Goal: Task Accomplishment & Management: Complete application form

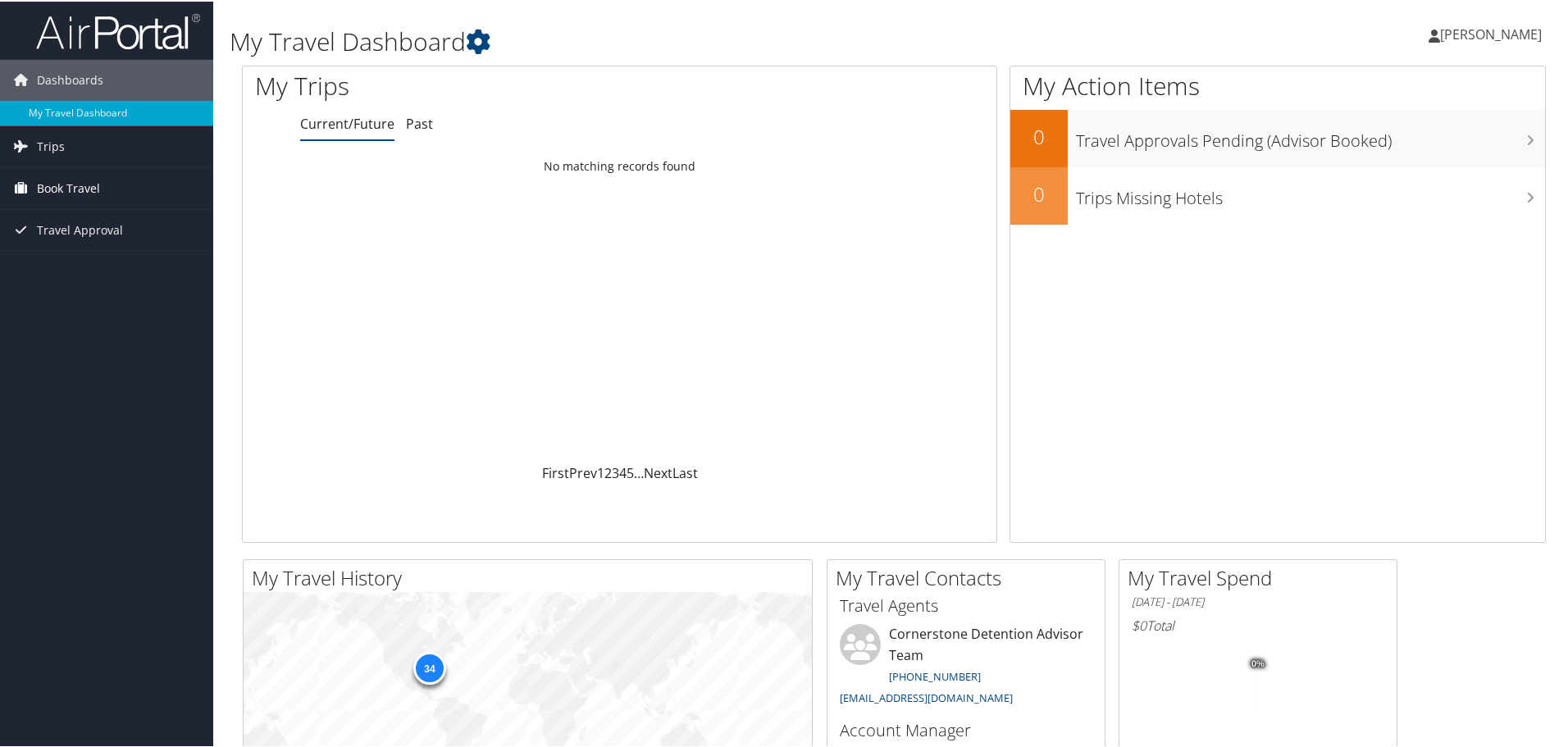
click at [68, 185] on span "Book Travel" at bounding box center [68, 186] width 63 height 41
click at [136, 217] on link "Agent Booking Request" at bounding box center [107, 220] width 214 height 24
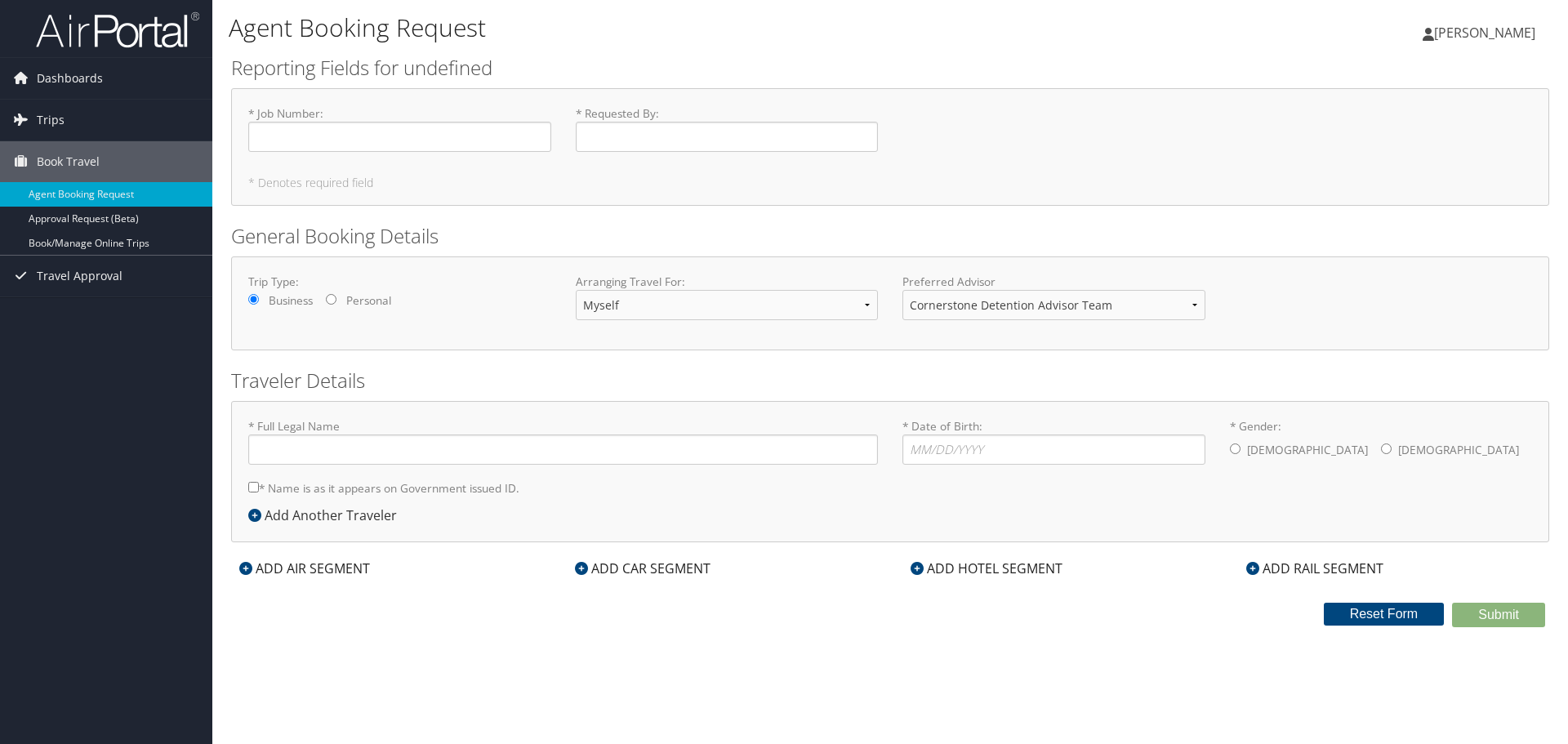
type input "[PERSON_NAME]"
click at [307, 124] on input "* Job Number : Required" at bounding box center [400, 137] width 303 height 30
type input "999407"
click at [639, 124] on input "* Requested By : Required" at bounding box center [728, 137] width 303 height 30
type input "[PERSON_NAME] / [PERSON_NAME]"
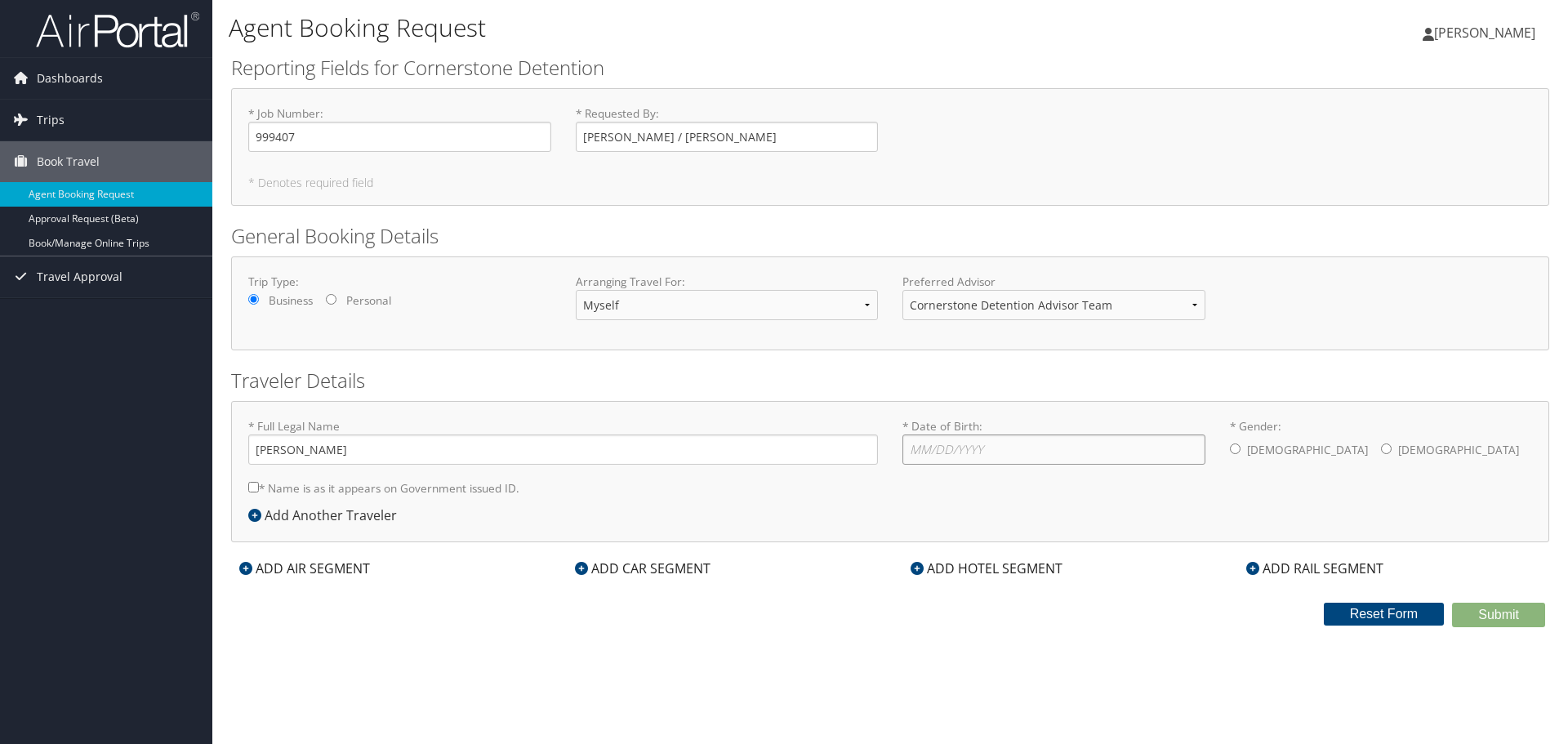
click at [954, 464] on input "* Date of Birth: Invalid Date" at bounding box center [1055, 450] width 303 height 30
click at [955, 454] on input "* Date of Birth: Invalid Date" at bounding box center [1055, 450] width 303 height 30
type input "[DATE]"
click at [1235, 450] on input "* Gender: [DEMOGRAPHIC_DATA] [DEMOGRAPHIC_DATA]" at bounding box center [1235, 449] width 10 height 10
radio input "true"
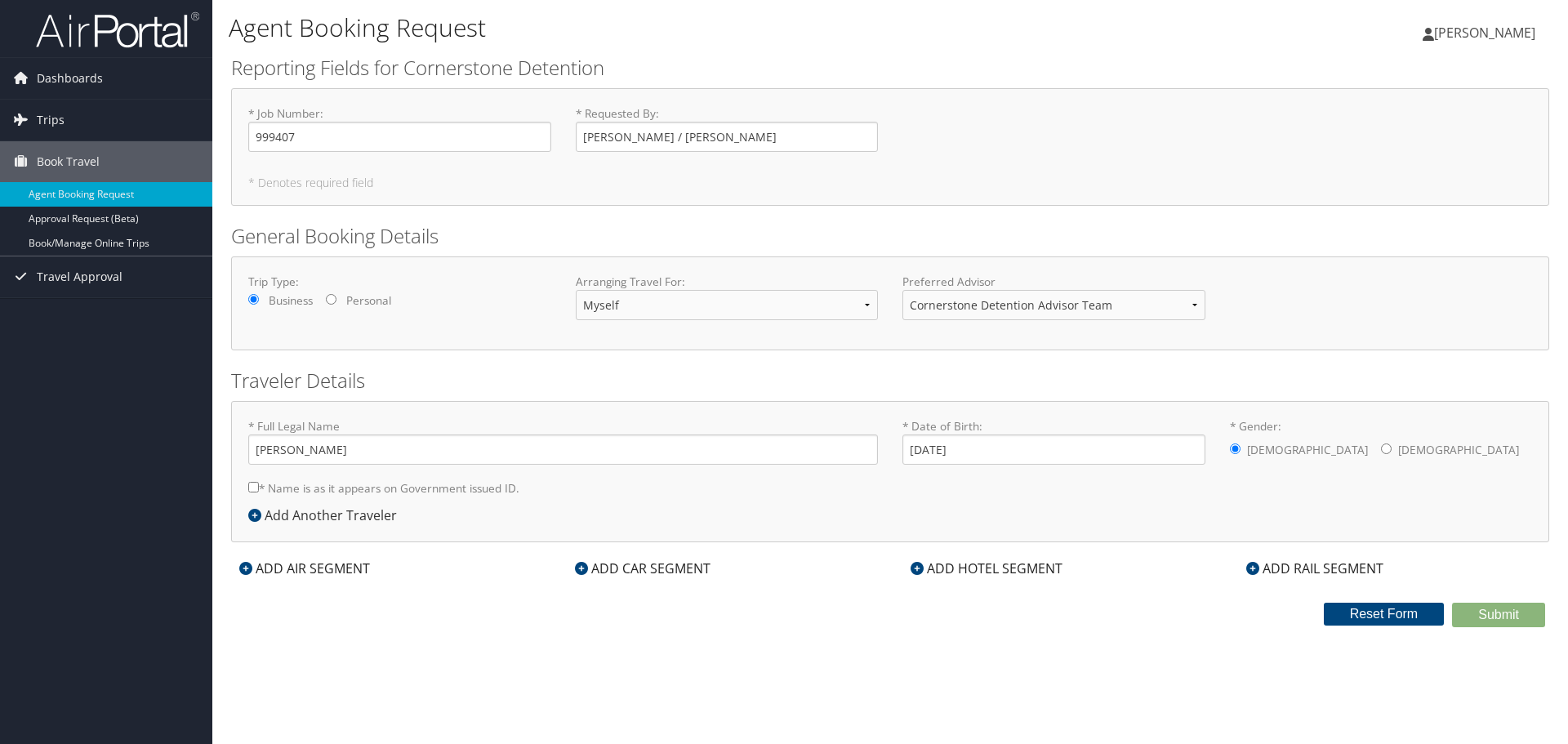
click at [388, 489] on label "* Name is as it appears on Government issued ID." at bounding box center [384, 488] width 271 height 30
click at [259, 489] on input "* Name is as it appears on Government issued ID." at bounding box center [254, 487] width 10 height 10
checkbox input "true"
click at [280, 563] on div "ADD AIR SEGMENT" at bounding box center [304, 568] width 147 height 19
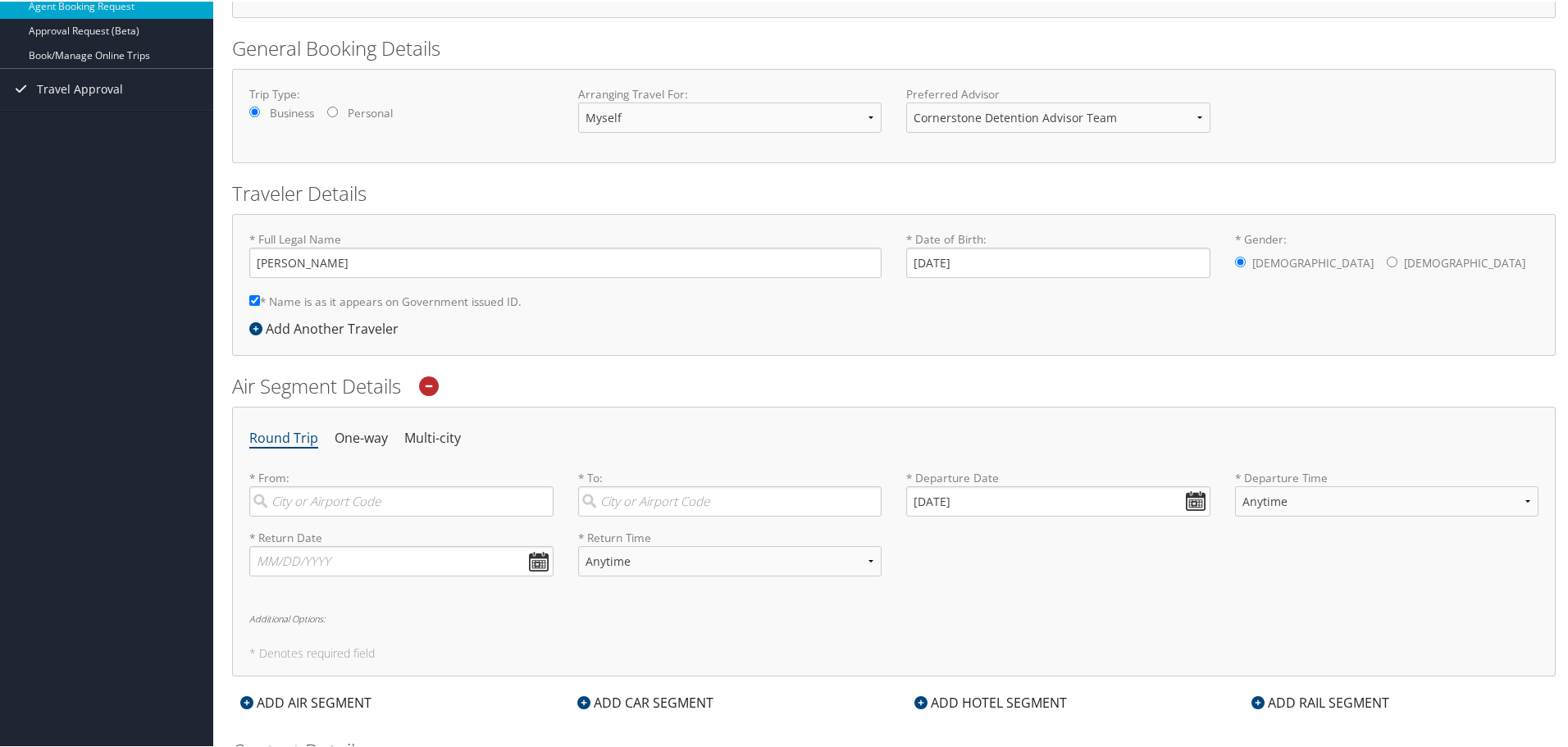
scroll to position [246, 0]
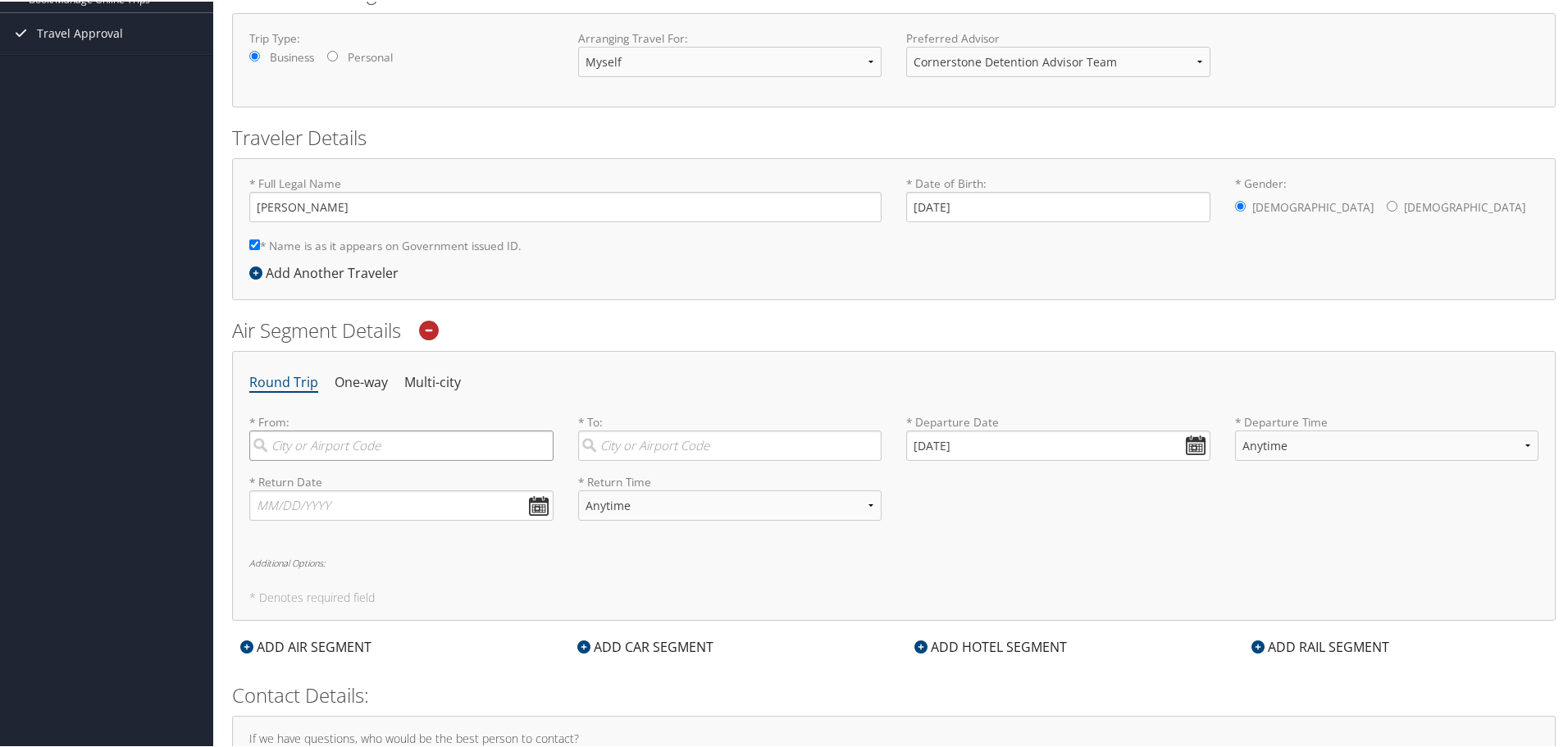
click at [356, 440] on input "search" at bounding box center [402, 443] width 304 height 31
click at [374, 437] on input "search" at bounding box center [402, 443] width 304 height 31
click at [329, 513] on div "[PERSON_NAME] ([GEOGRAPHIC_DATA])" at bounding box center [403, 520] width 282 height 21
click at [329, 459] on input "[PERSON_NAME]" at bounding box center [402, 443] width 304 height 31
type input "[PERSON_NAME] ([GEOGRAPHIC_DATA])"
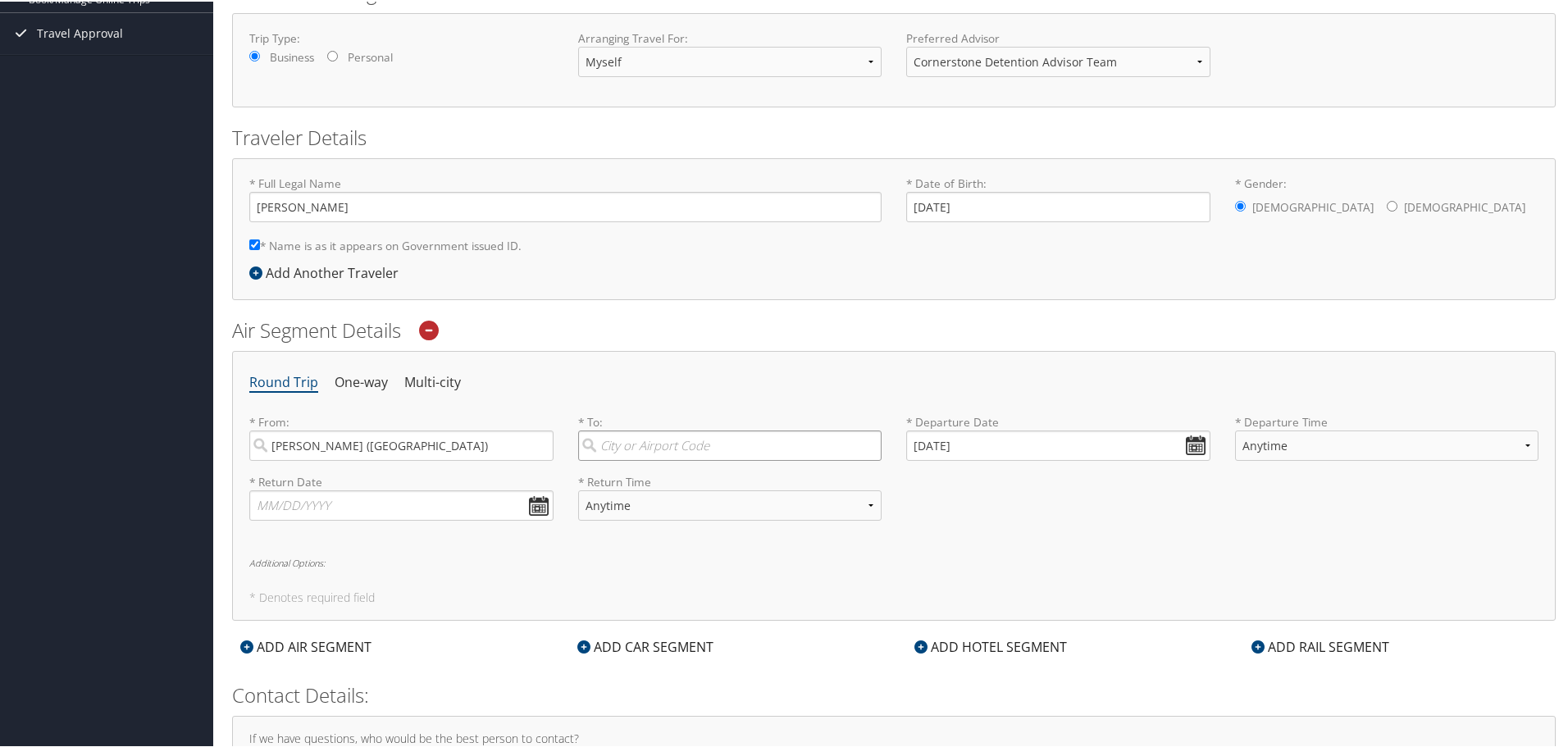
click at [629, 435] on input "search" at bounding box center [731, 443] width 304 height 31
click at [656, 453] on input "search" at bounding box center [731, 443] width 304 height 31
click at [680, 477] on div "Lincoln (LNK NE)" at bounding box center [732, 478] width 282 height 21
click at [680, 459] on input "lincoln" at bounding box center [731, 443] width 304 height 31
type input "Lincoln (LNK NE)"
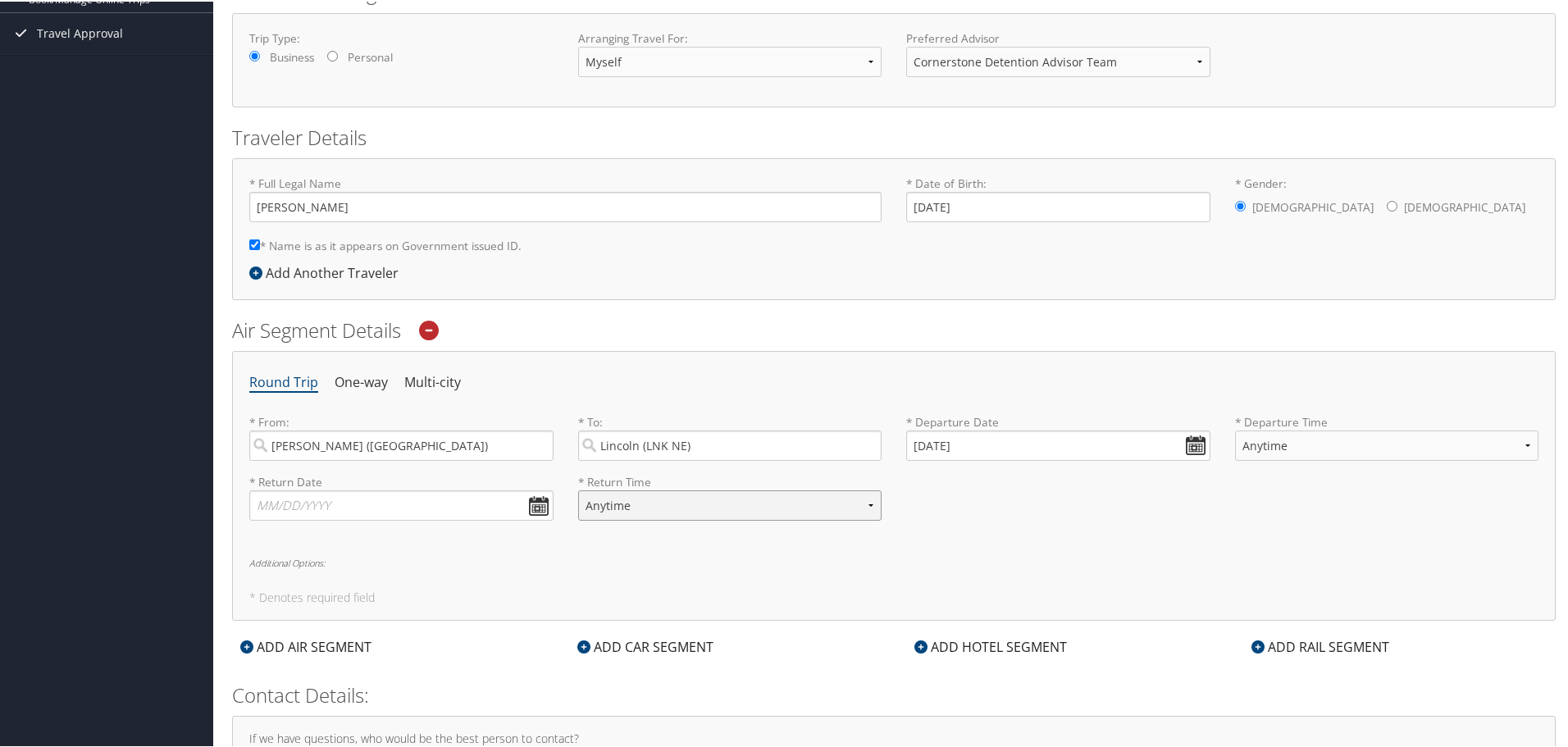
click at [671, 499] on select "Anytime Early Morning (5AM-7AM) Morning (7AM-12PM) Afternoon (12PM-5PM) Evening…" at bounding box center [731, 504] width 304 height 31
drag, startPoint x: 671, startPoint y: 499, endPoint x: 661, endPoint y: 499, distance: 10.0
click at [671, 499] on select "Anytime Early Morning (5AM-7AM) Morning (7AM-12PM) Afternoon (12PM-5PM) Evening…" at bounding box center [731, 504] width 304 height 31
click at [366, 501] on input "text" at bounding box center [402, 504] width 304 height 31
click at [389, 635] on td "17" at bounding box center [390, 637] width 22 height 22
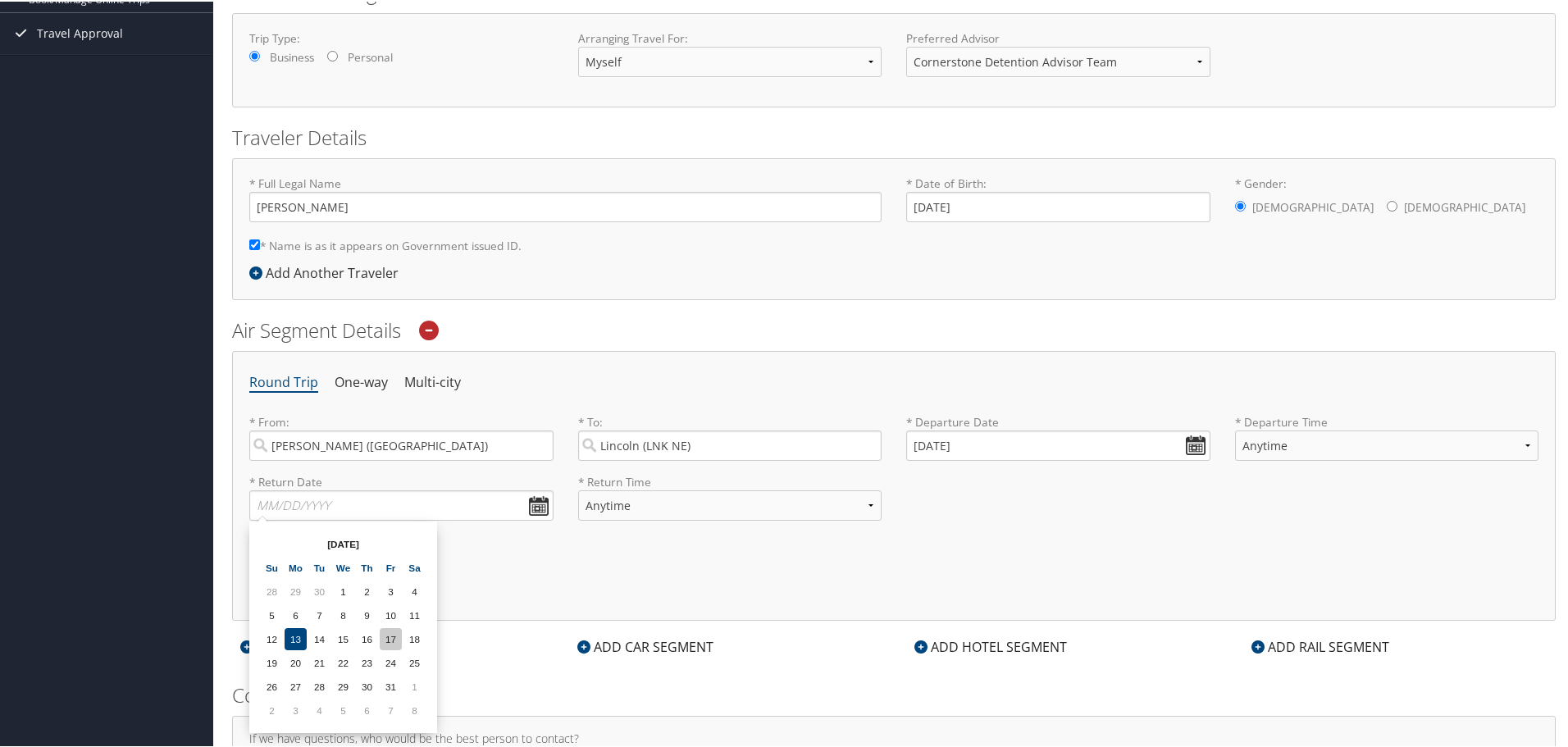
type input "[DATE]"
click at [980, 447] on input "[DATE]" at bounding box center [1059, 443] width 304 height 31
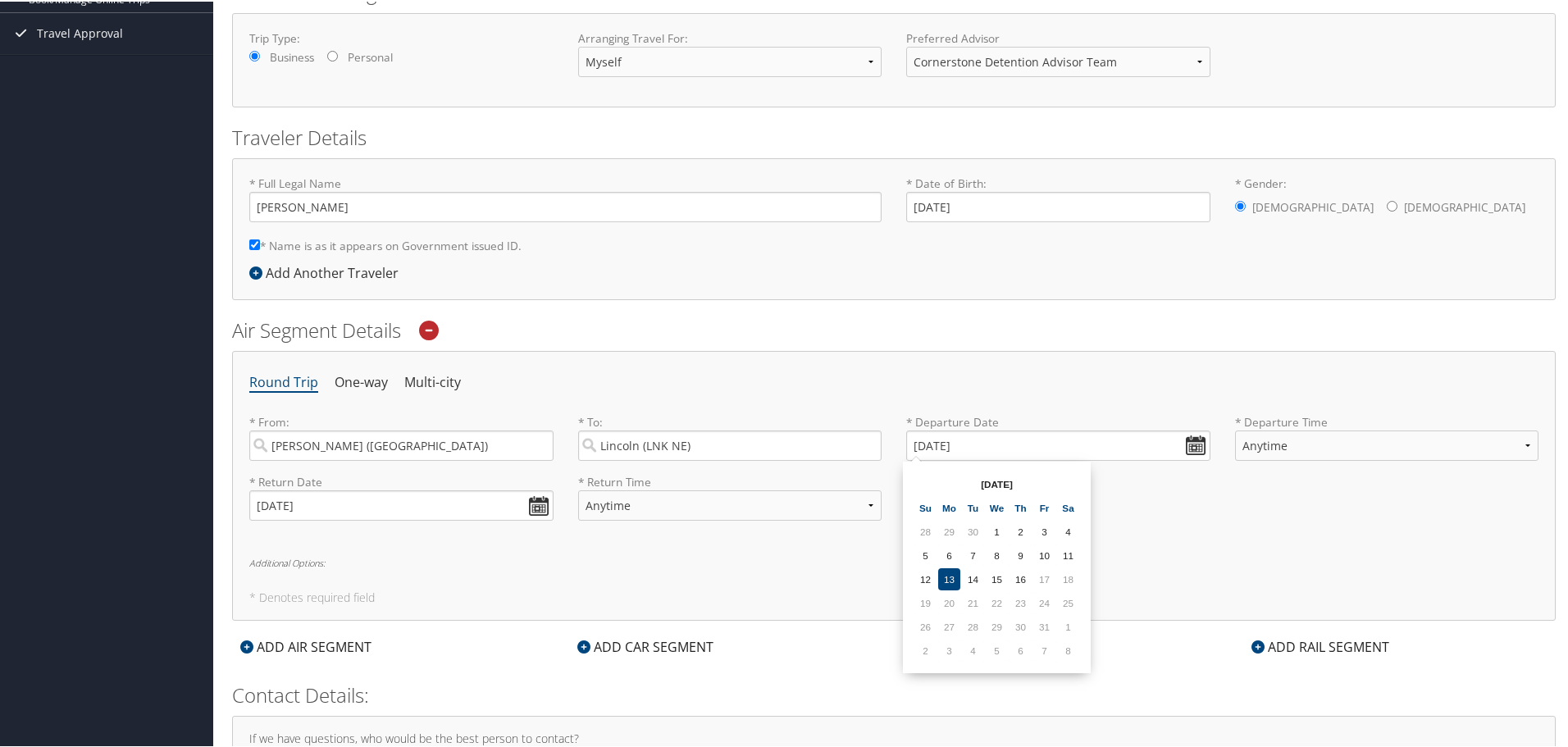
click at [970, 590] on td "21" at bounding box center [972, 601] width 22 height 22
click at [971, 581] on td "14" at bounding box center [972, 577] width 22 height 22
type input "[DATE]"
click at [1261, 461] on label "* Departure Time Anytime Early Morning (5AM-7AM) Morning (7AM-12PM) Afternoon (…" at bounding box center [1387, 442] width 304 height 59
click at [1261, 459] on select "Anytime Early Morning (5AM-7AM) Morning (7AM-12PM) Afternoon (12PM-5PM) Evening…" at bounding box center [1387, 443] width 304 height 31
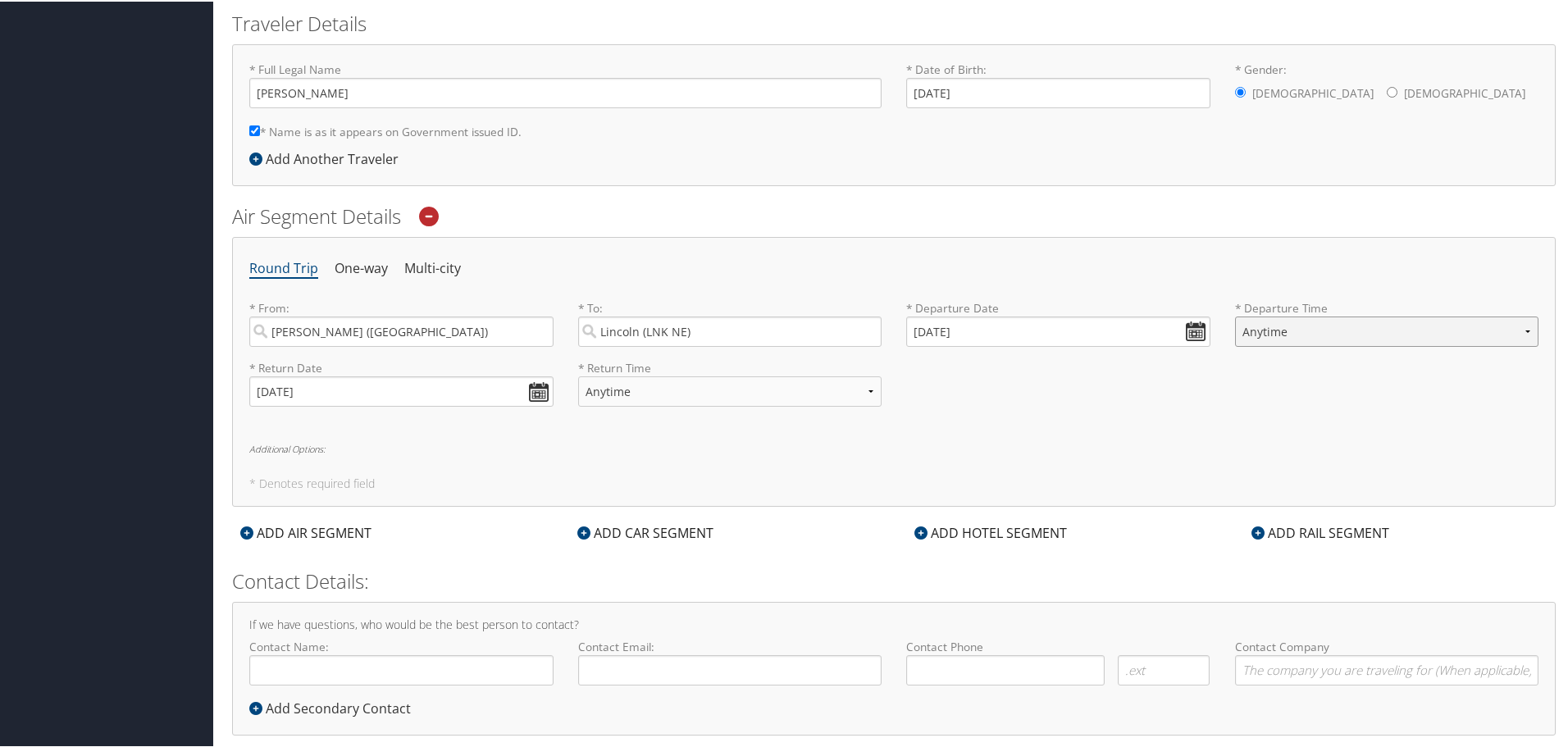
scroll to position [387, 0]
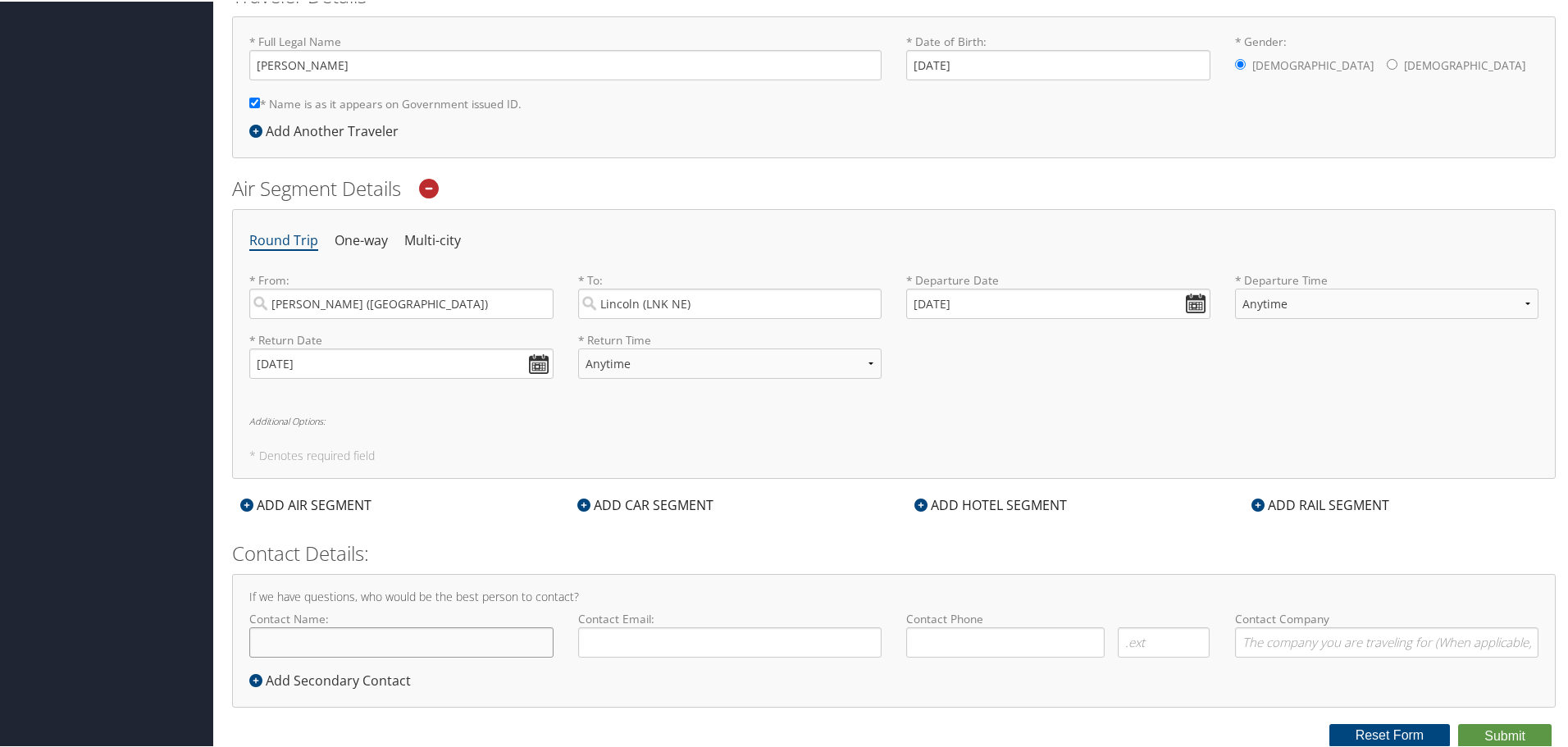
click at [452, 644] on input "Contact Name:" at bounding box center [402, 640] width 304 height 31
type input "[PERSON_NAME]"
type input "[PERSON_NAME][EMAIL_ADDRESS][DOMAIN_NAME]"
type input "( ) -"
drag, startPoint x: 720, startPoint y: 642, endPoint x: 440, endPoint y: 629, distance: 280.3
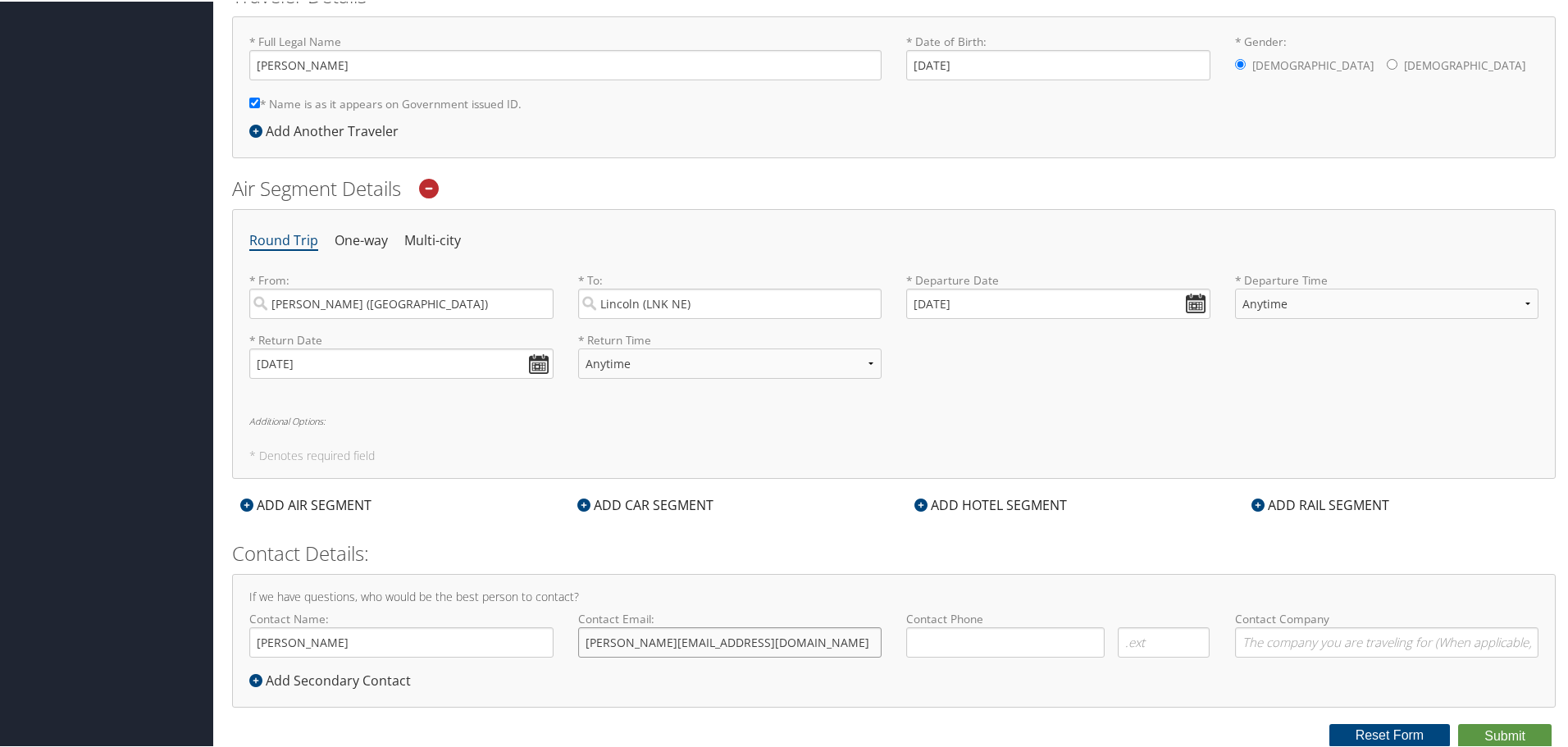
click at [440, 629] on div "Contact Name: [PERSON_NAME] Required Contact Email: [PERSON_NAME][EMAIL_ADDRESS…" at bounding box center [893, 639] width 1313 height 59
type input "[EMAIL_ADDRESS][DOMAIN_NAME]"
type input "[PHONE_NUMBER]"
click at [1354, 646] on input "Contact Company" at bounding box center [1387, 640] width 304 height 31
type input "Airteq / Cornerstone Detention"
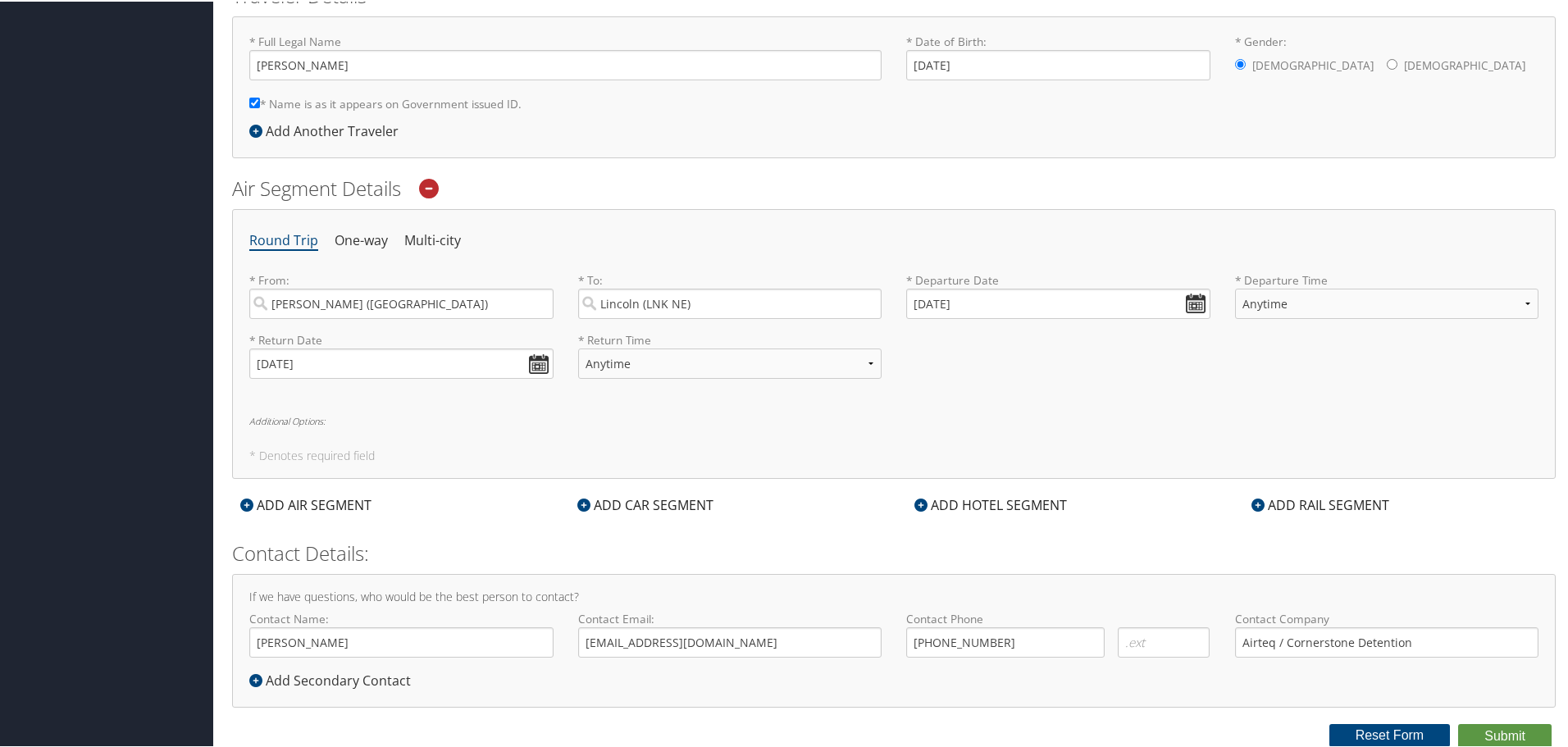
click at [645, 509] on div "ADD CAR SEGMENT" at bounding box center [645, 503] width 152 height 19
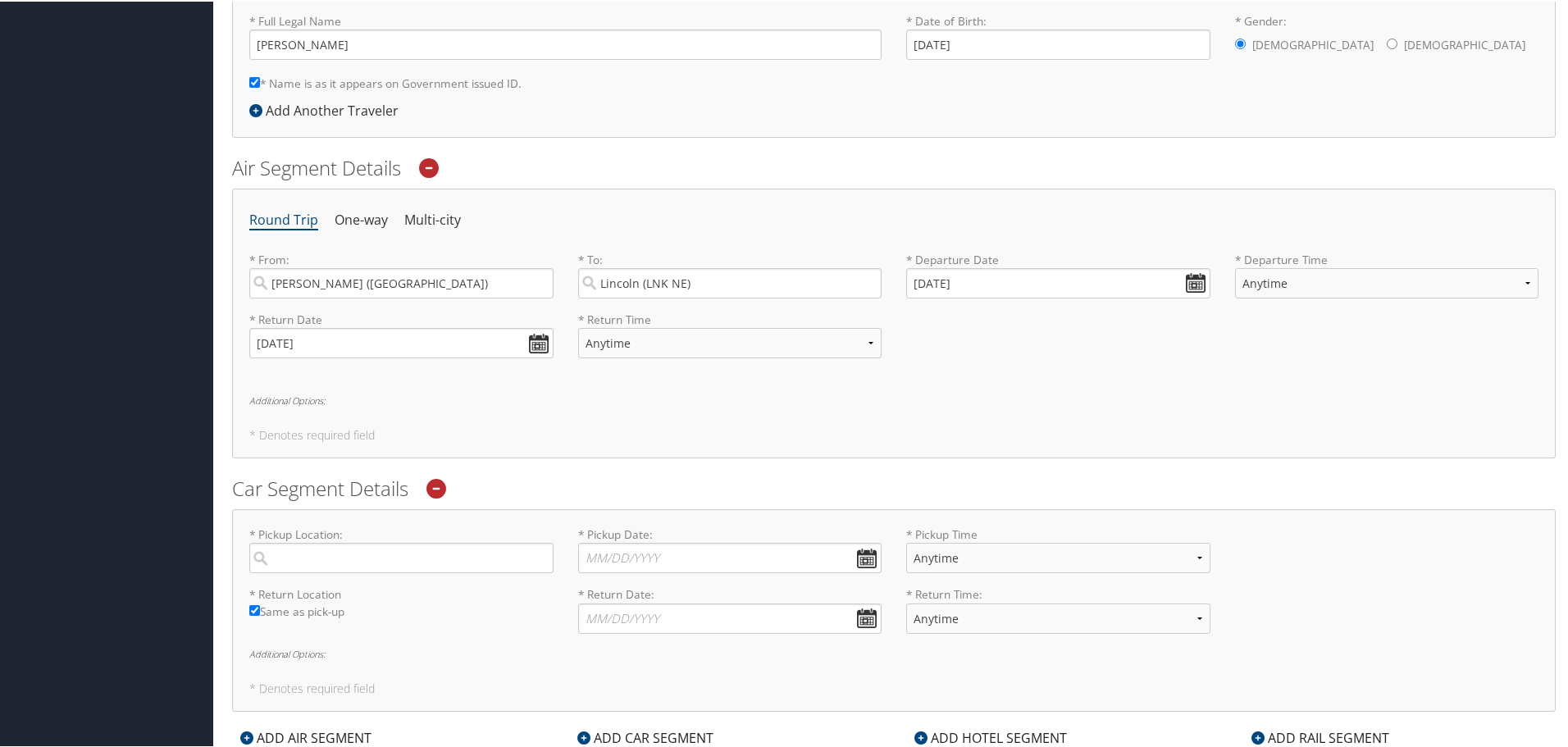
scroll to position [470, 0]
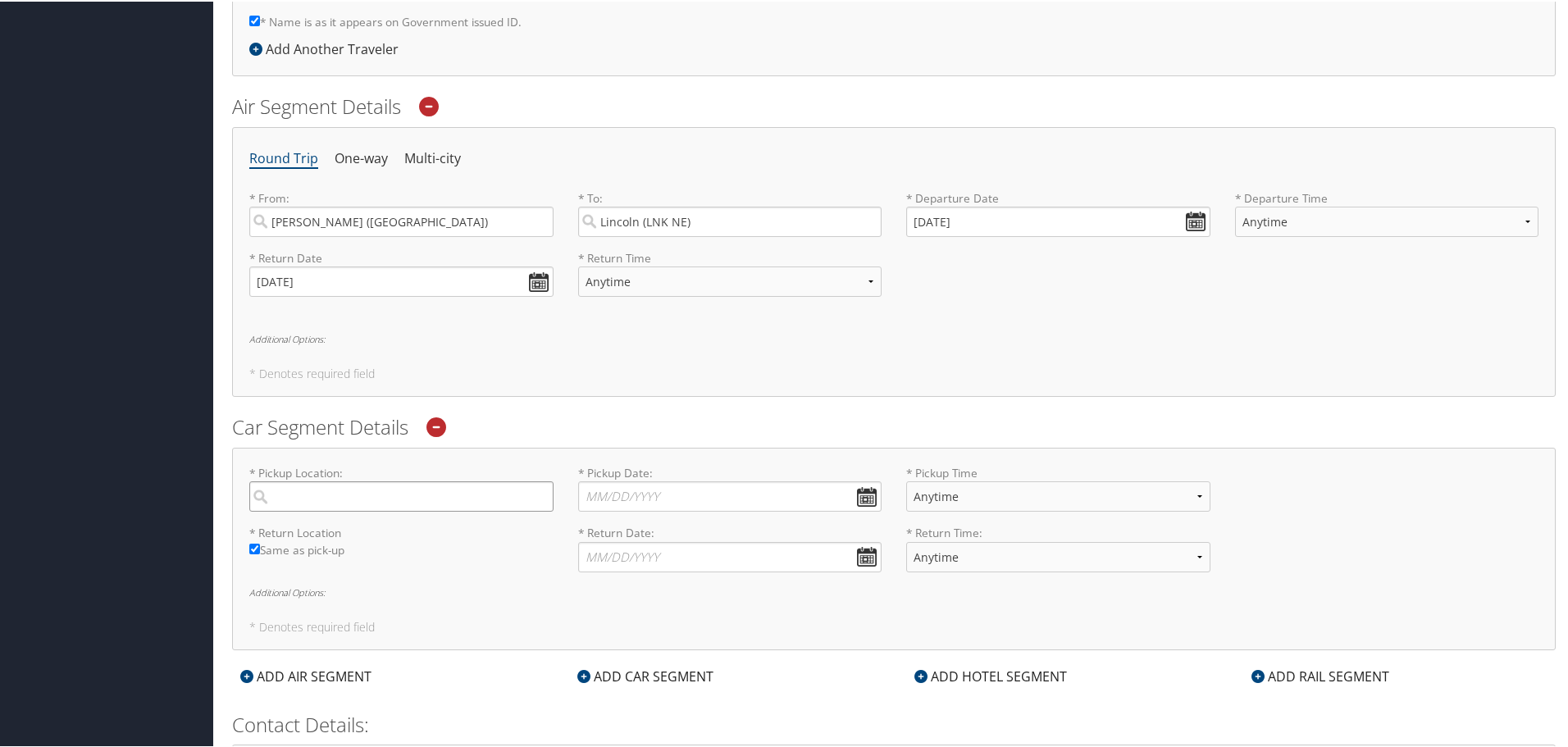
click at [456, 500] on input "search" at bounding box center [402, 494] width 304 height 31
click at [318, 544] on label "Same as pick-up" at bounding box center [402, 553] width 304 height 25
click at [260, 544] on input "Same as pick-up" at bounding box center [255, 547] width 10 height 10
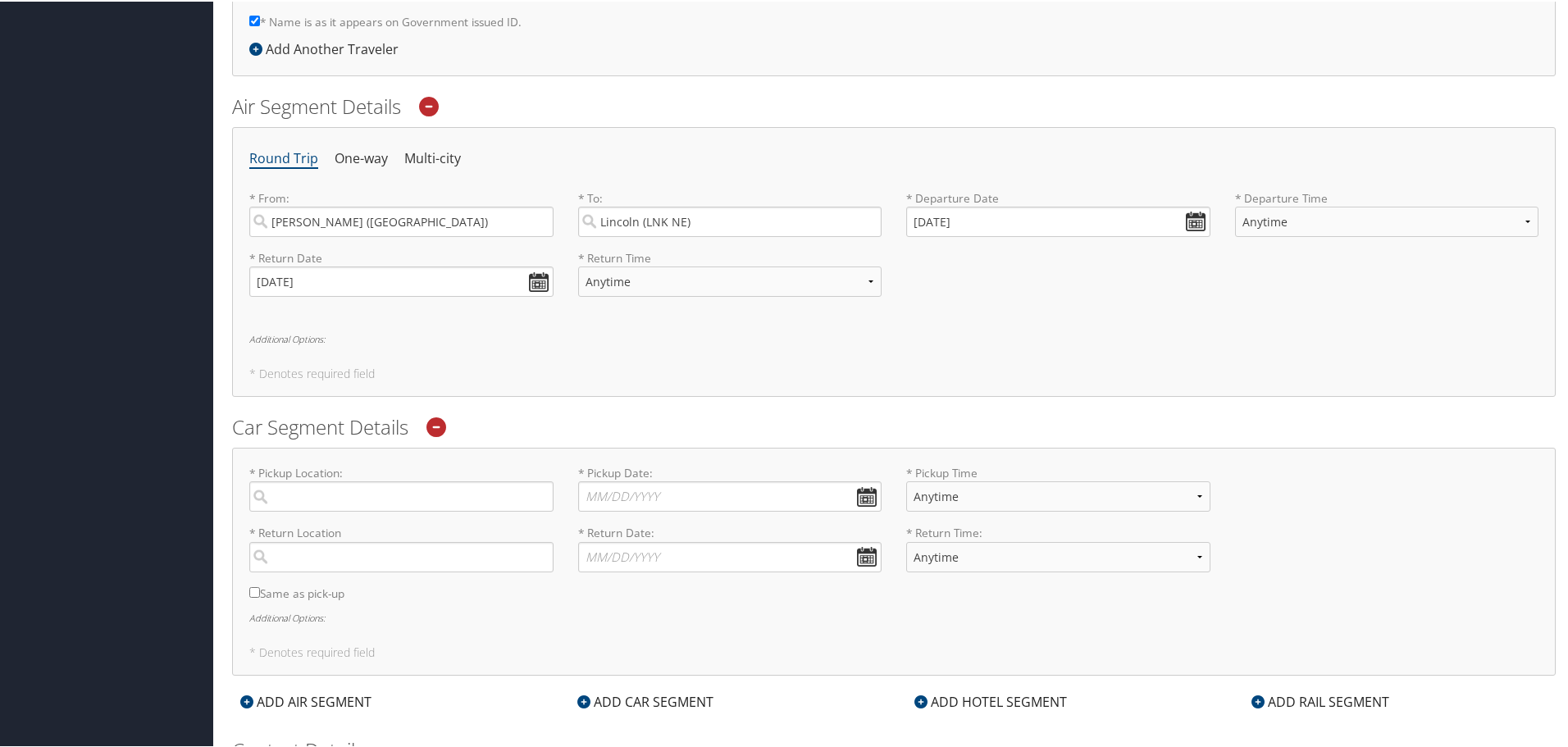
click at [275, 591] on label "Same as pick-up" at bounding box center [402, 596] width 304 height 25
click at [260, 591] on input "Same as pick-up" at bounding box center [255, 590] width 10 height 10
checkbox input "true"
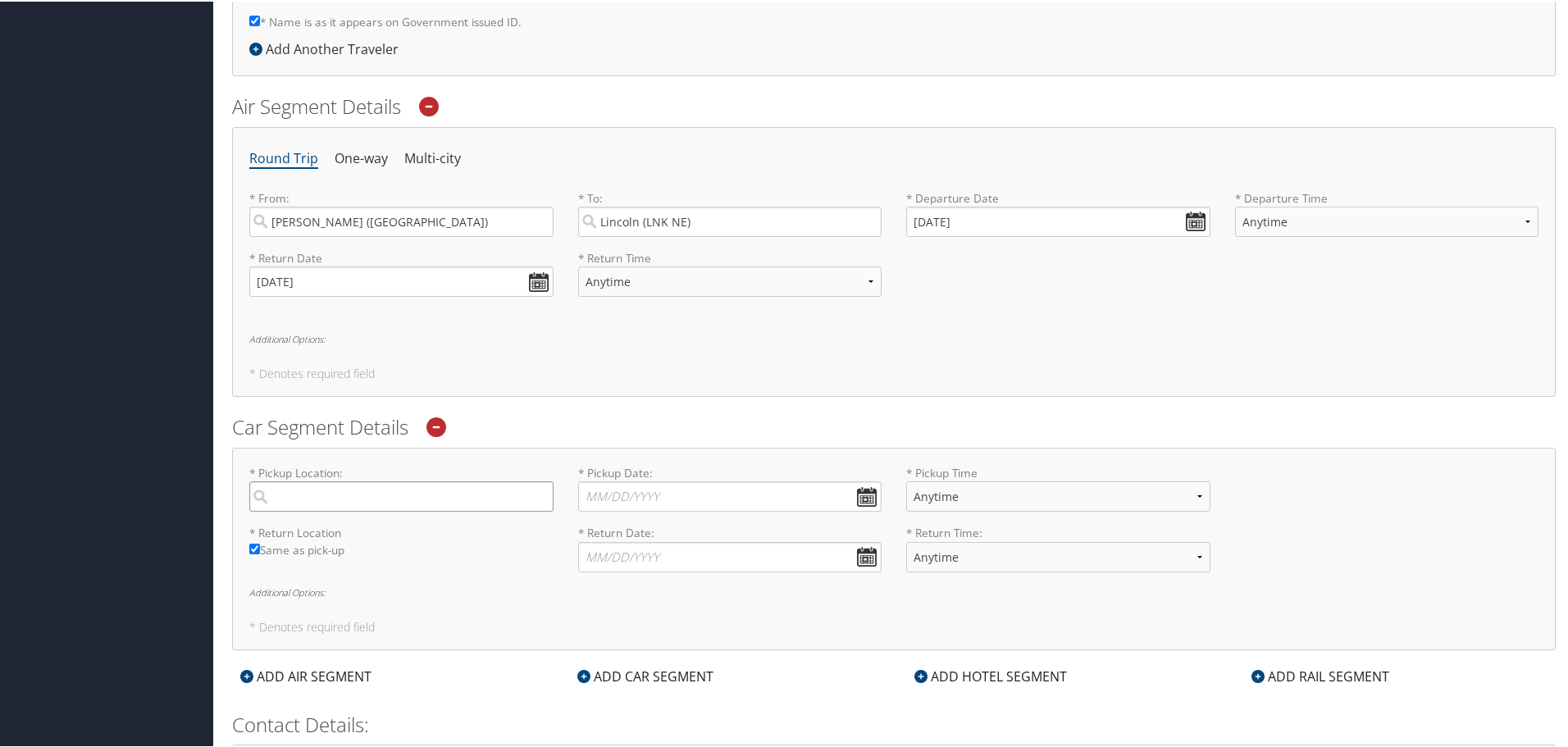
click at [297, 495] on input "search" at bounding box center [402, 494] width 304 height 31
click at [327, 534] on div "Lincoln (LNK NE)" at bounding box center [403, 528] width 282 height 21
click at [327, 510] on input "lincol" at bounding box center [402, 494] width 304 height 31
type input "Lincoln"
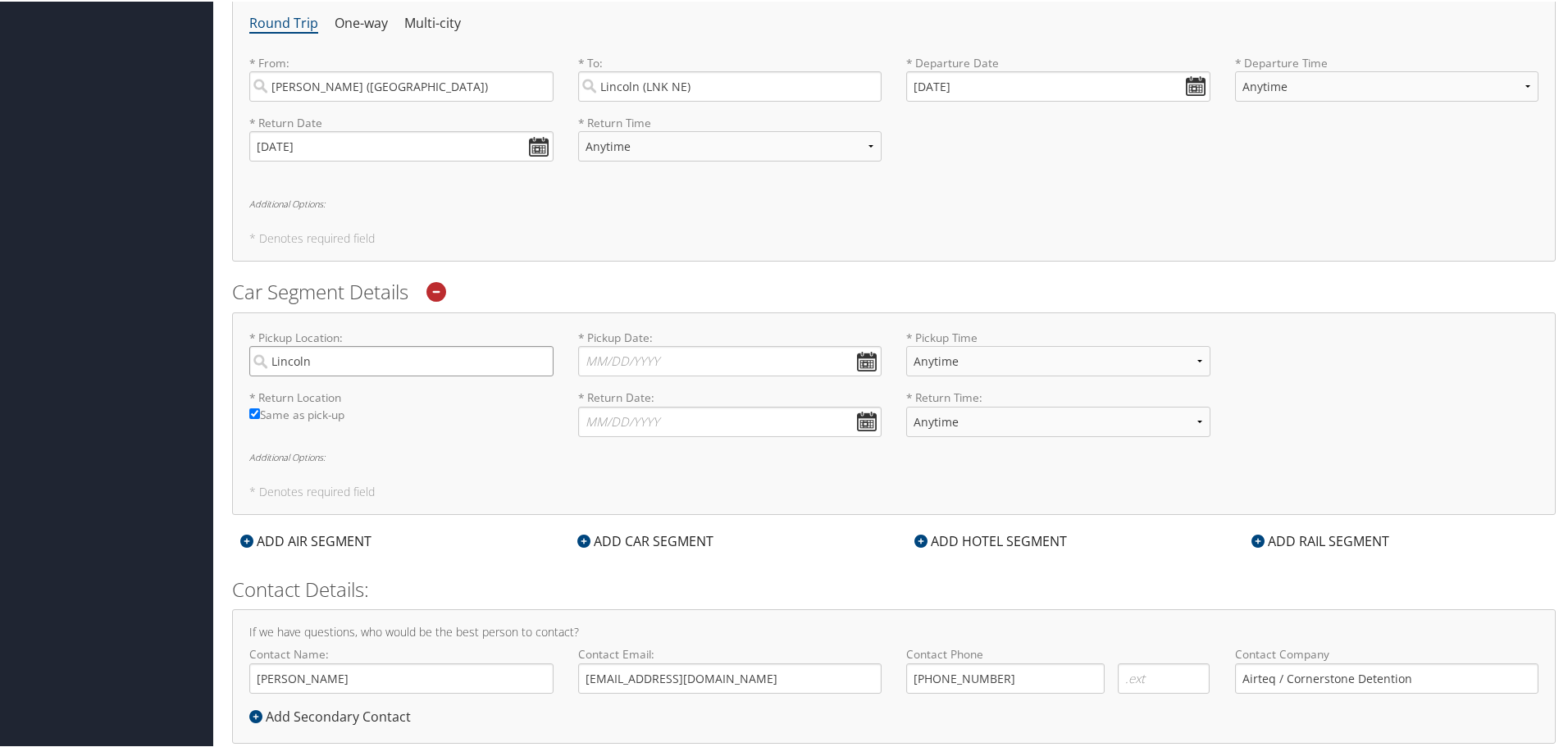
scroll to position [633, 0]
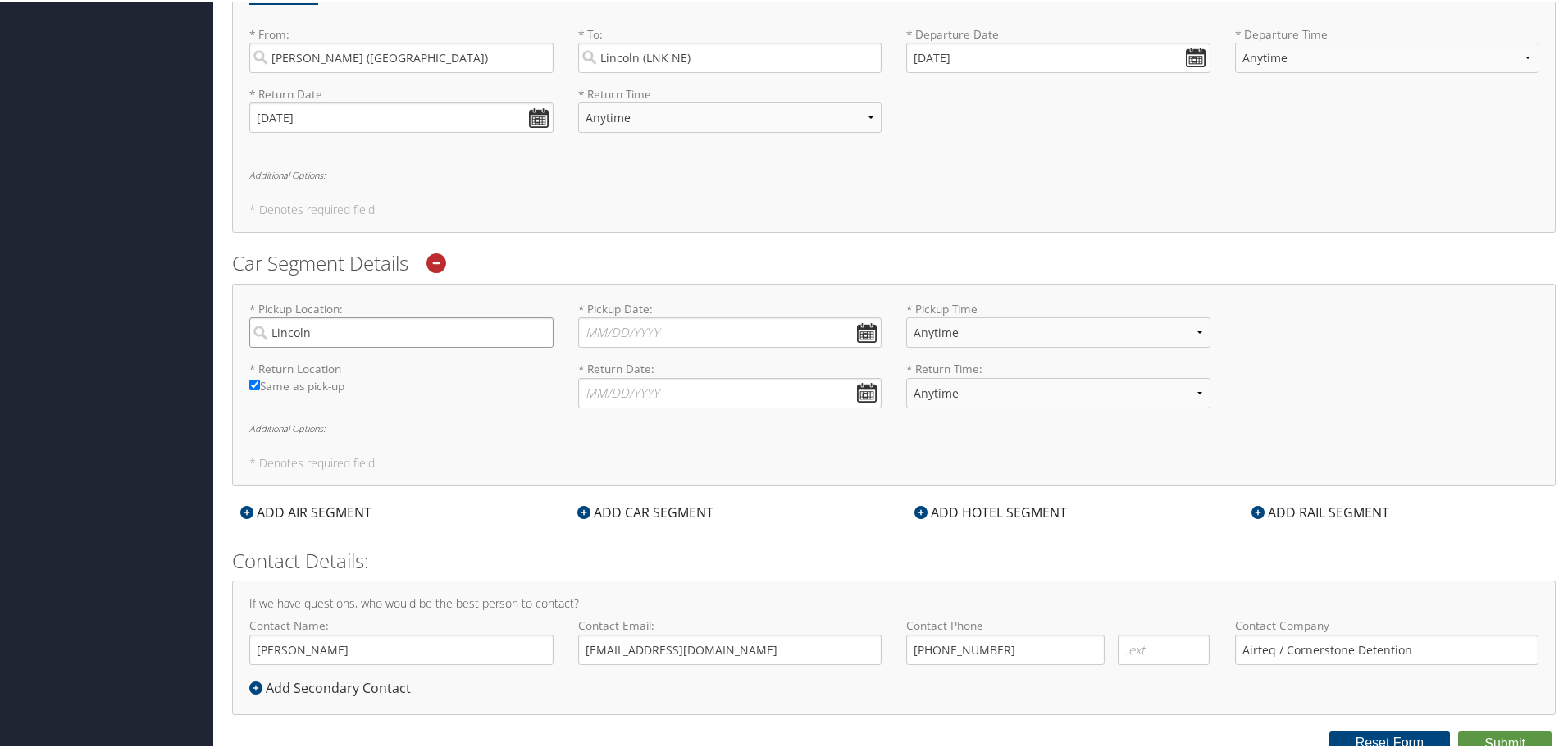
click at [383, 326] on input "Lincoln" at bounding box center [402, 331] width 304 height 31
click at [662, 334] on input "* Pickup Date: Dates must be valid" at bounding box center [731, 331] width 304 height 31
click at [652, 463] on td "14" at bounding box center [646, 464] width 22 height 22
type input "[DATE]"
click at [654, 394] on input "* Return Date: Dates must be valid" at bounding box center [731, 391] width 304 height 31
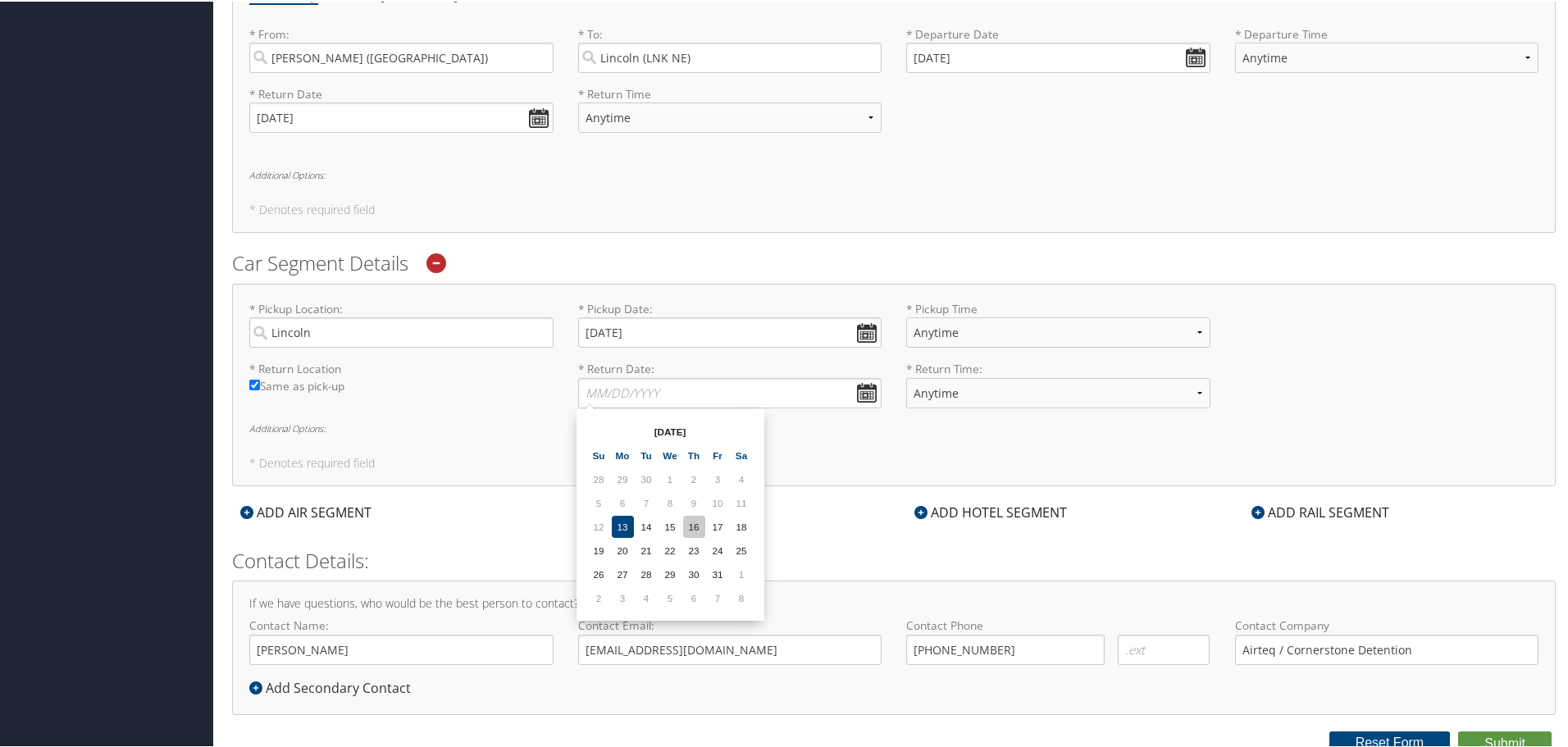
click at [694, 526] on td "16" at bounding box center [694, 525] width 22 height 22
click at [667, 399] on input "[DATE]" at bounding box center [731, 391] width 304 height 31
click at [717, 523] on td "17" at bounding box center [718, 525] width 22 height 22
type input "[DATE]"
click at [948, 330] on select "Anytime 12:00 AM 1:00 AM 2:00 AM 3:00 AM 4:00 AM 5:00 AM 6:00 AM 7:00 AM 8:00 A…" at bounding box center [1059, 331] width 304 height 31
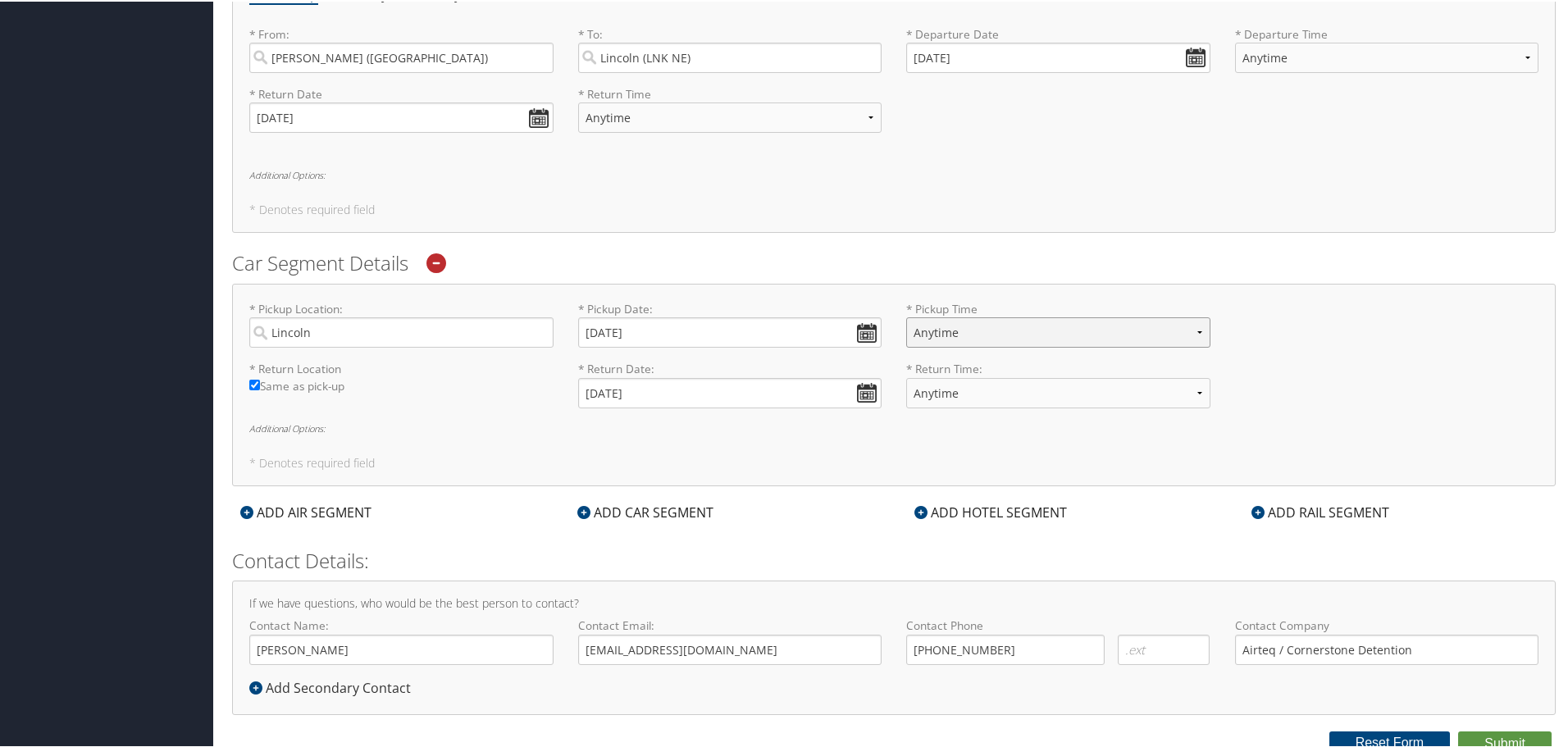
click at [948, 330] on select "Anytime 12:00 AM 1:00 AM 2:00 AM 3:00 AM 4:00 AM 5:00 AM 6:00 AM 7:00 AM 8:00 A…" at bounding box center [1059, 331] width 304 height 31
click at [681, 427] on h6 "Additional Options:" at bounding box center [893, 427] width 1289 height 9
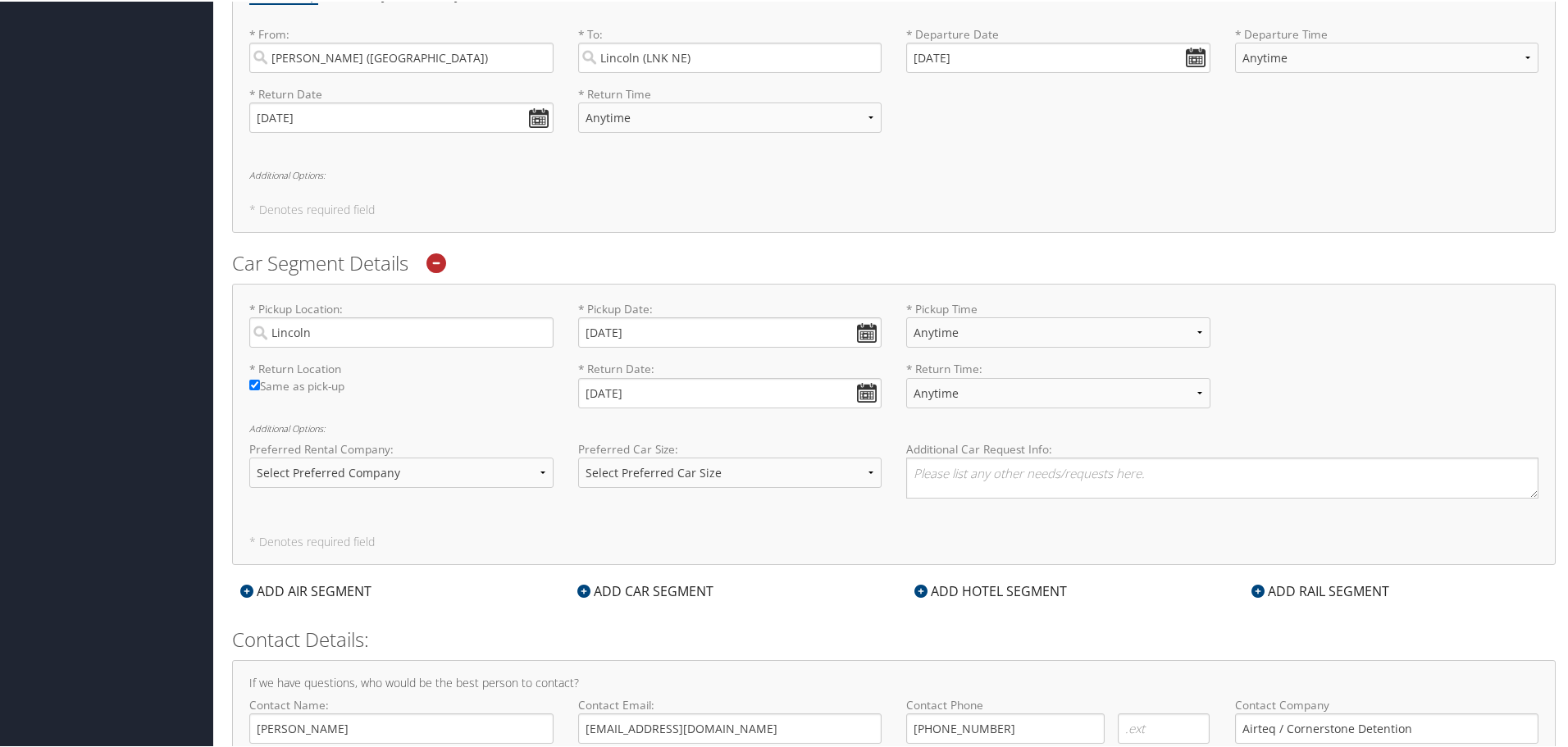
click at [687, 426] on h6 "Additional Options:" at bounding box center [893, 427] width 1289 height 9
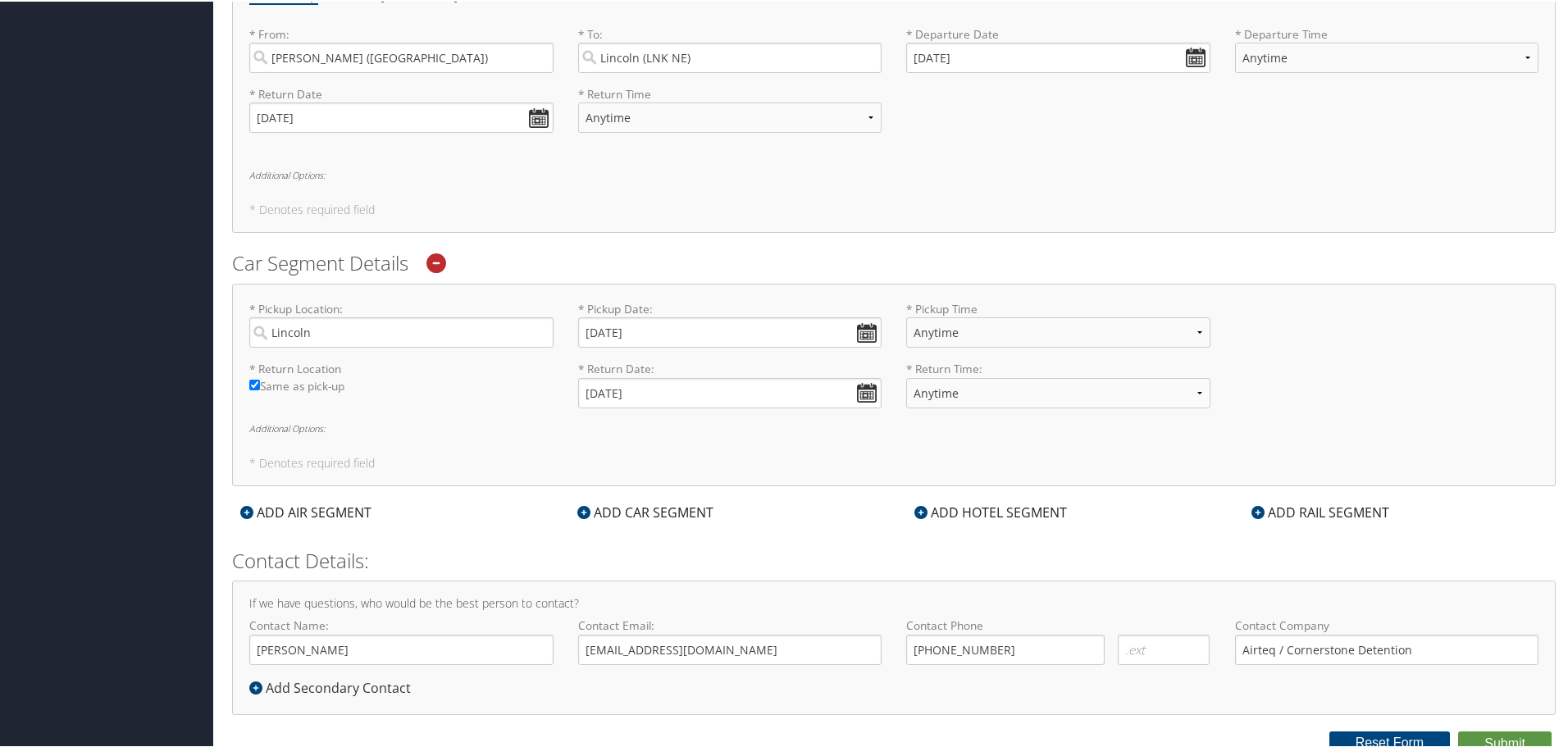
click at [687, 426] on h6 "Additional Options:" at bounding box center [893, 427] width 1289 height 9
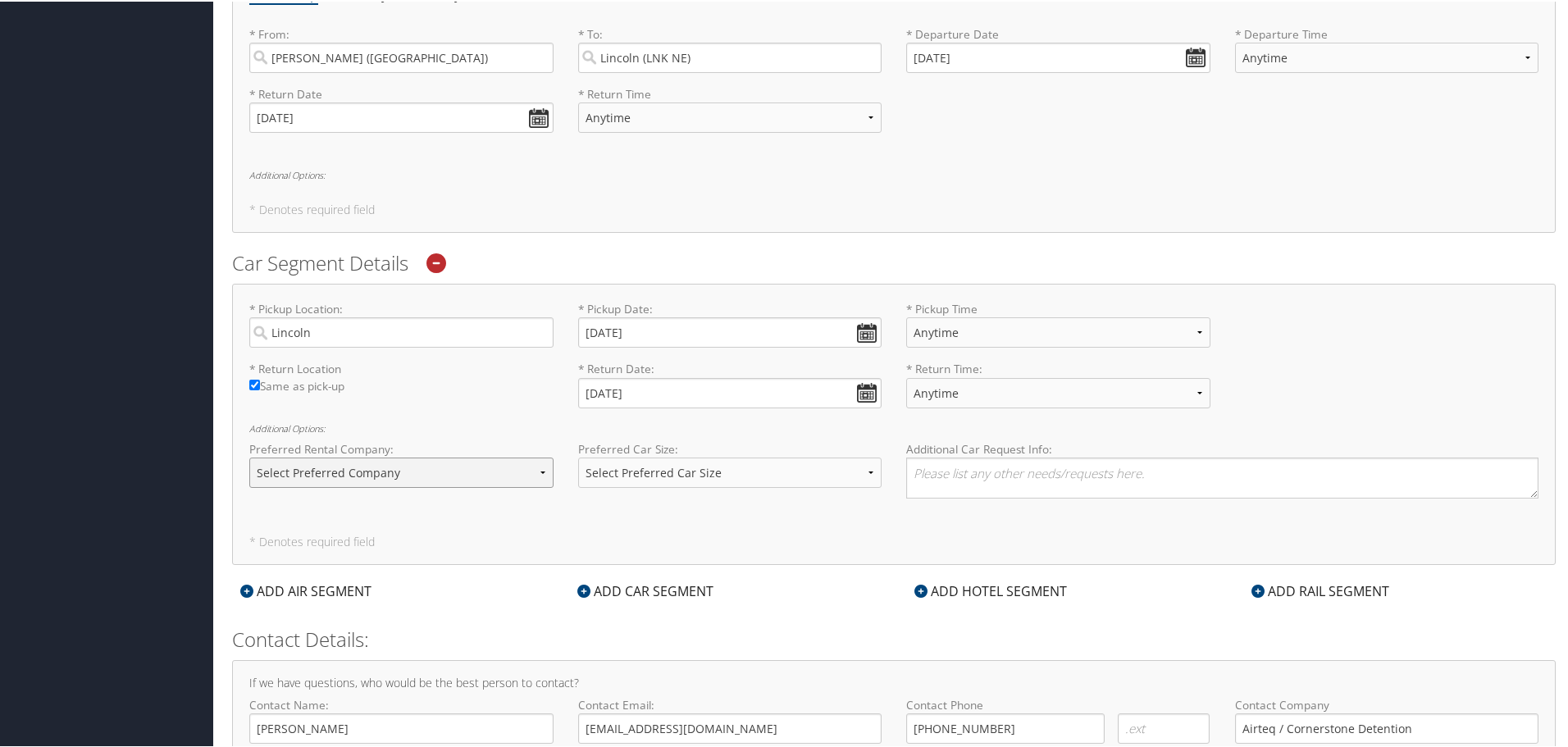
click at [508, 476] on select "Select Preferred Company Avis Enterprise National Hertz Budget Alamo Thrifty Do…" at bounding box center [402, 471] width 304 height 31
click at [768, 476] on select "Select Preferred Car Size Standard Full Size Economy Intermediate Mini Compact …" at bounding box center [731, 471] width 304 height 31
select select "Standard"
click at [578, 456] on select "Select Preferred Car Size Standard Full Size Economy Intermediate Mini Compact …" at bounding box center [731, 471] width 304 height 31
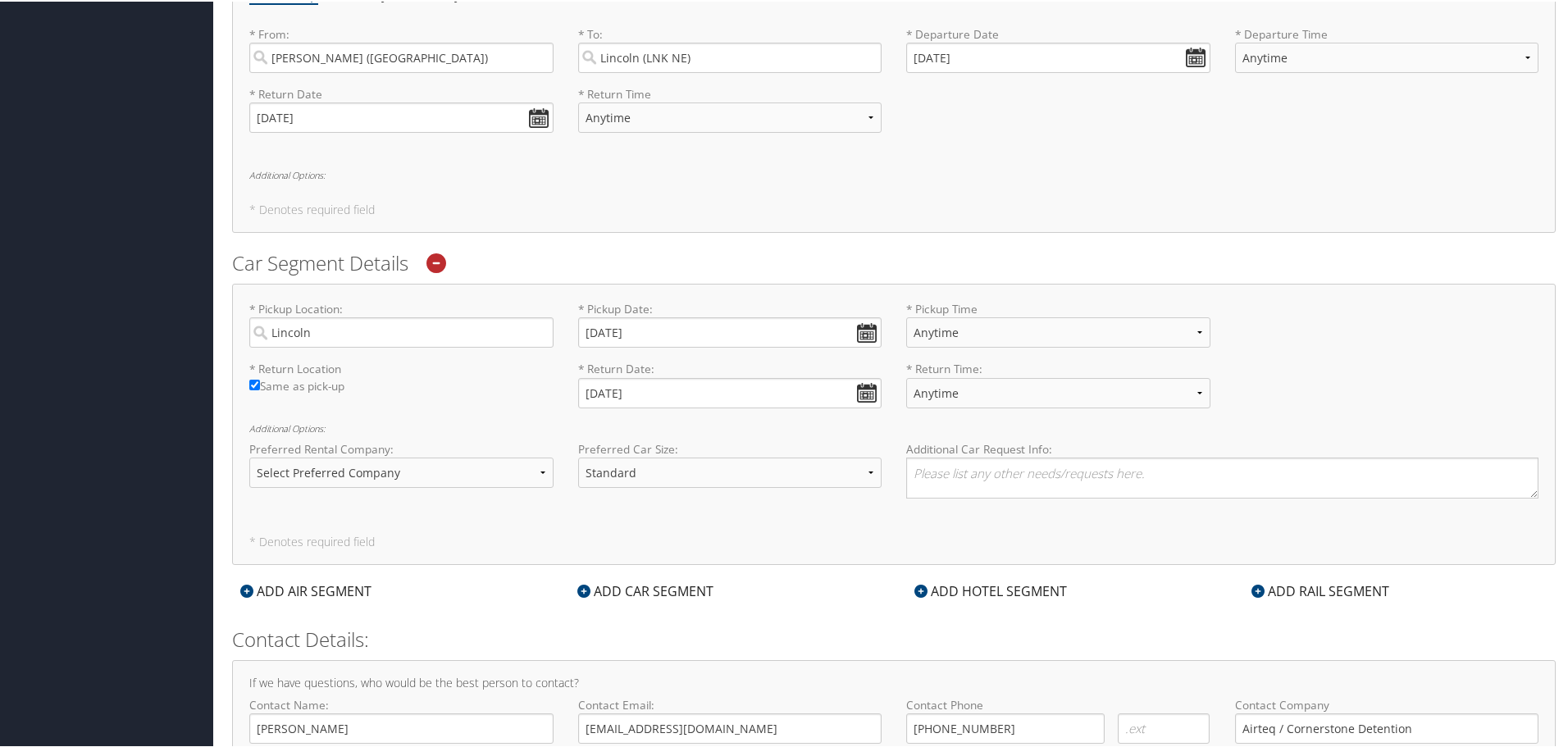
click at [956, 585] on div "ADD HOTEL SEGMENT" at bounding box center [990, 590] width 169 height 19
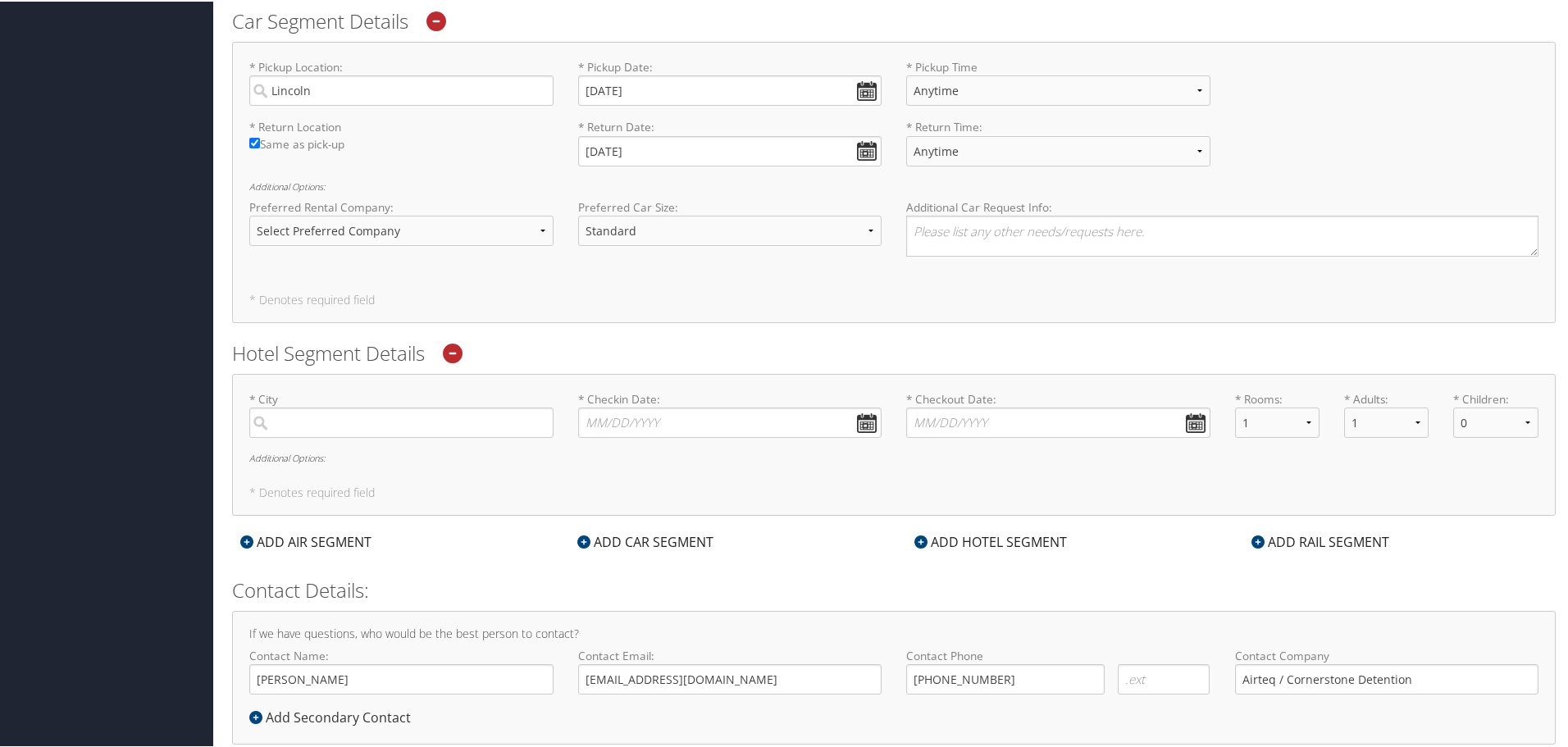
scroll to position [880, 0]
click at [455, 427] on input "search" at bounding box center [402, 416] width 304 height 31
click at [315, 417] on input "search" at bounding box center [402, 416] width 304 height 31
click at [343, 462] on div "City" at bounding box center [403, 472] width 282 height 21
click at [343, 432] on input "lincol" at bounding box center [402, 416] width 304 height 31
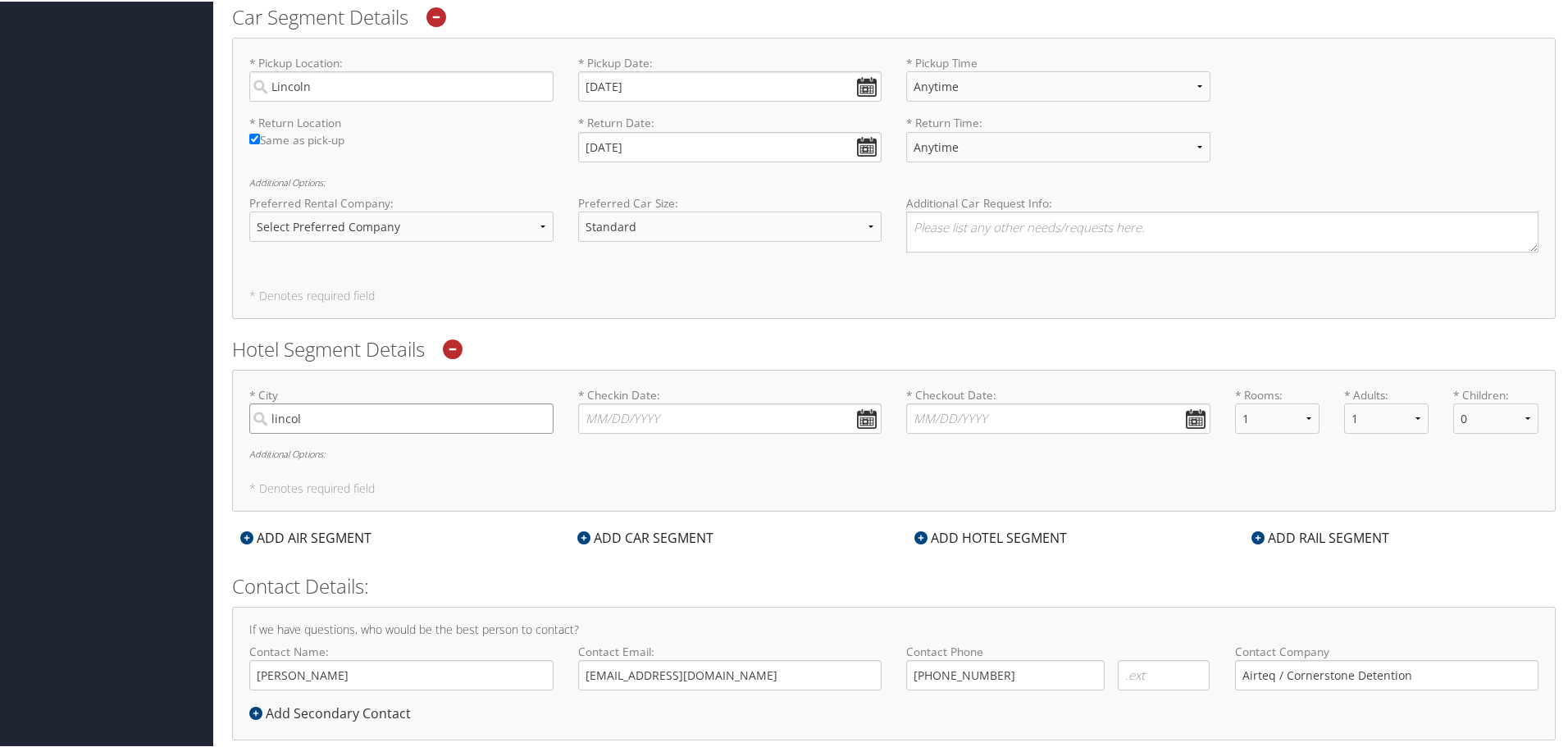
type input "Lincoln"
click at [610, 424] on input "* Checkin Date: Dates must be valid" at bounding box center [731, 416] width 304 height 31
click at [646, 543] on td "14" at bounding box center [646, 550] width 22 height 22
type input "[DATE]"
click at [1030, 411] on input "* Checkout Date: Dates must be valid" at bounding box center [1059, 416] width 304 height 31
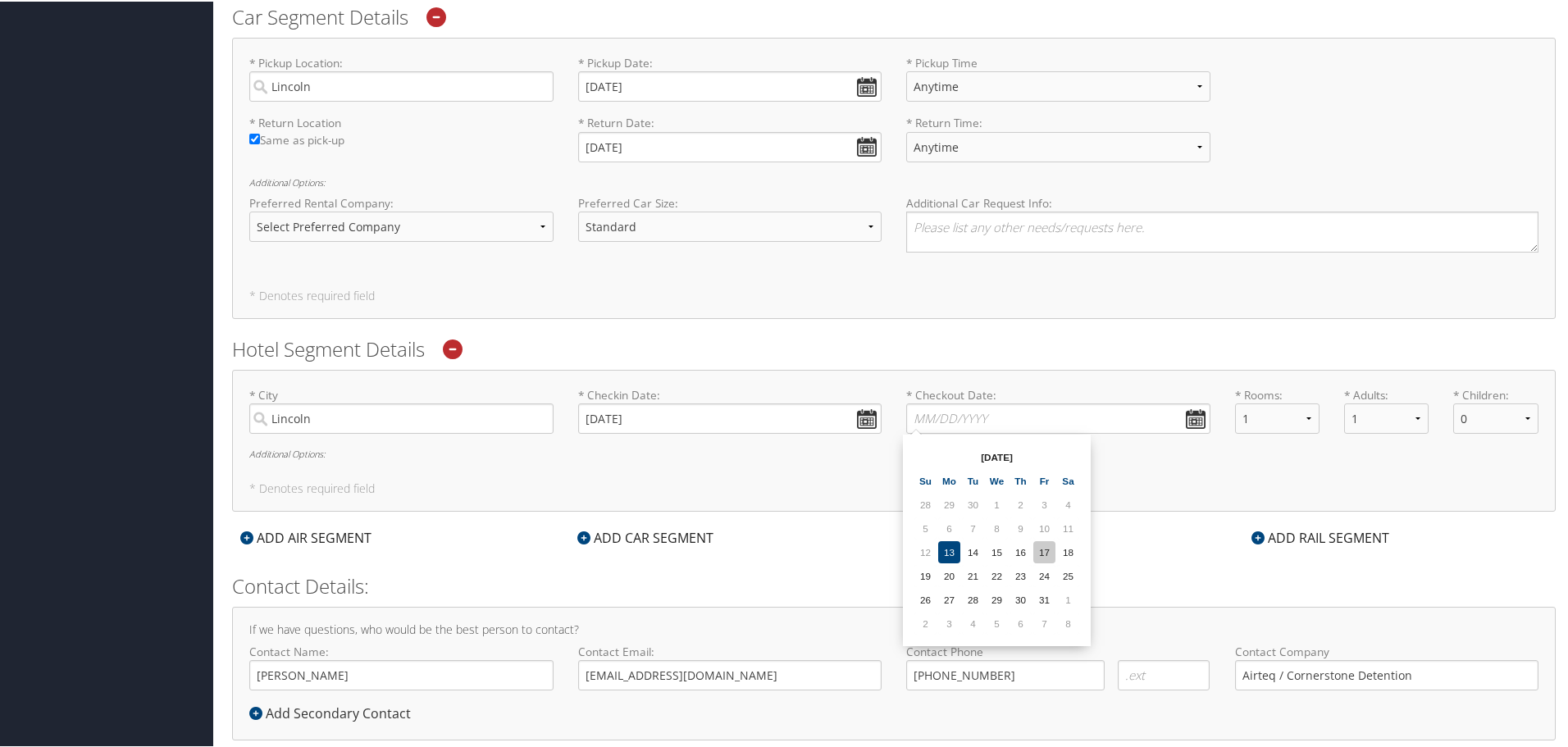
click at [1046, 552] on td "17" at bounding box center [1044, 550] width 22 height 22
type input "[DATE]"
click at [306, 451] on h6 "Additional Options:" at bounding box center [893, 452] width 1289 height 9
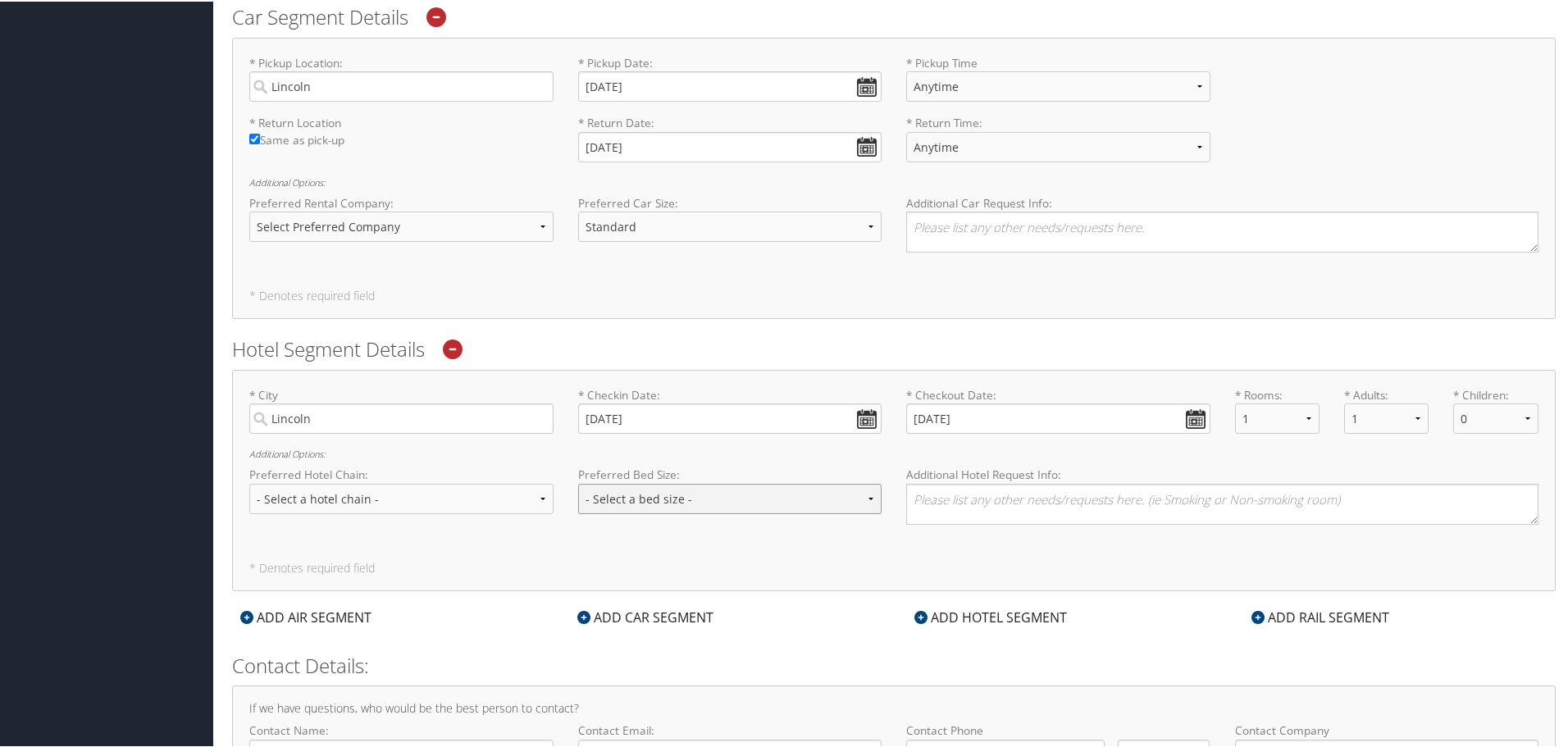
click at [612, 491] on select "- Select a bed size - Twin Full Queen King" at bounding box center [731, 497] width 304 height 31
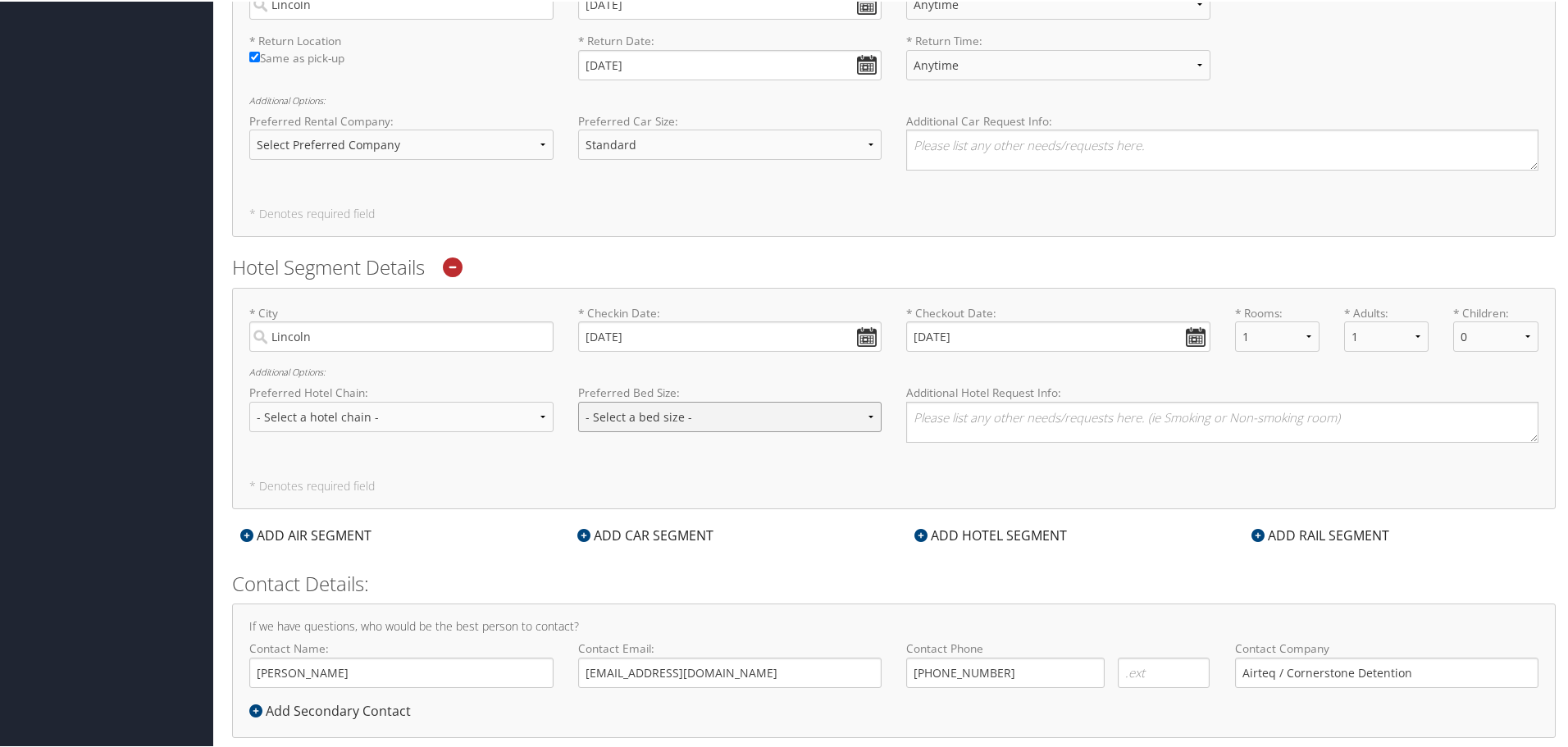
scroll to position [992, 0]
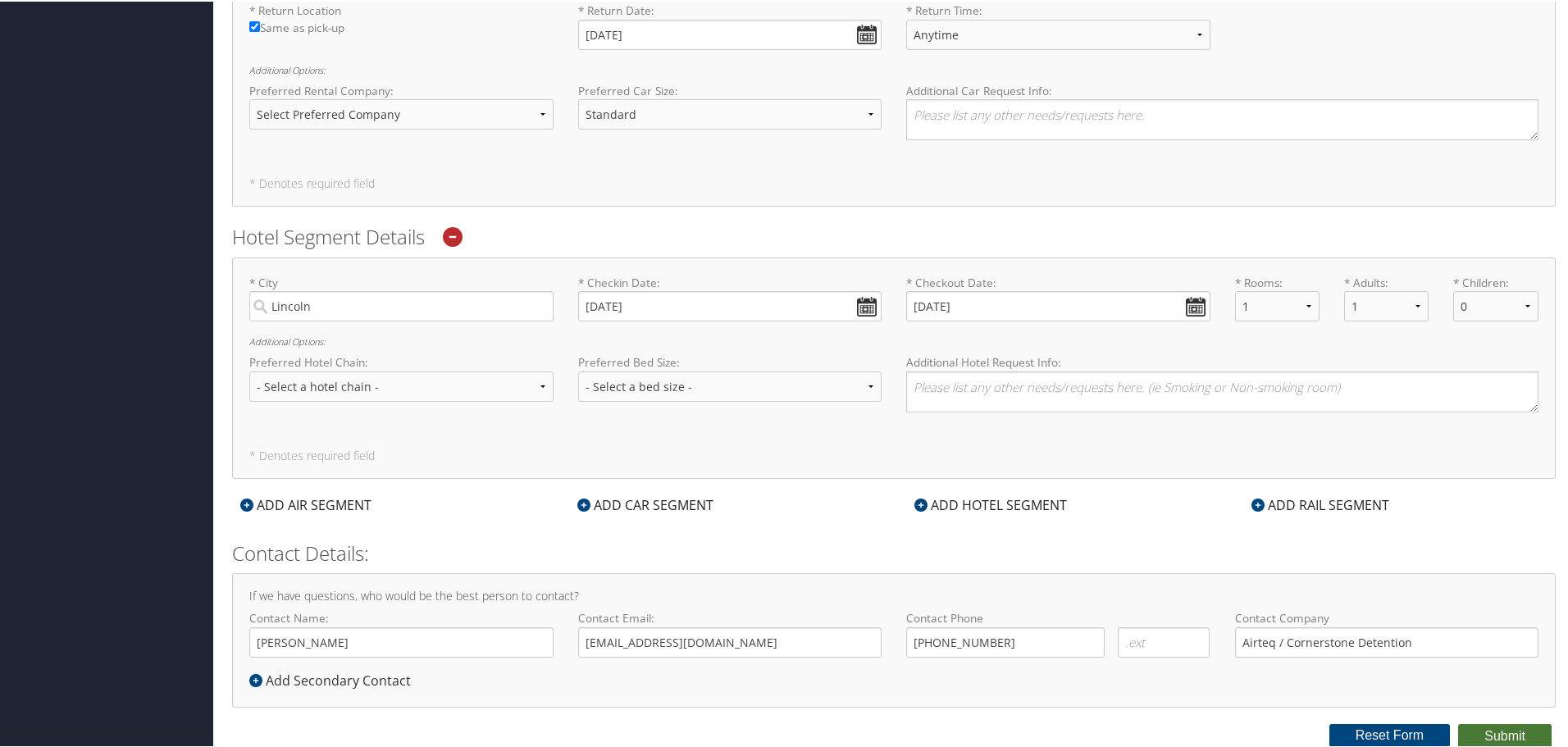
click at [1494, 728] on button "Submit" at bounding box center [1504, 735] width 94 height 24
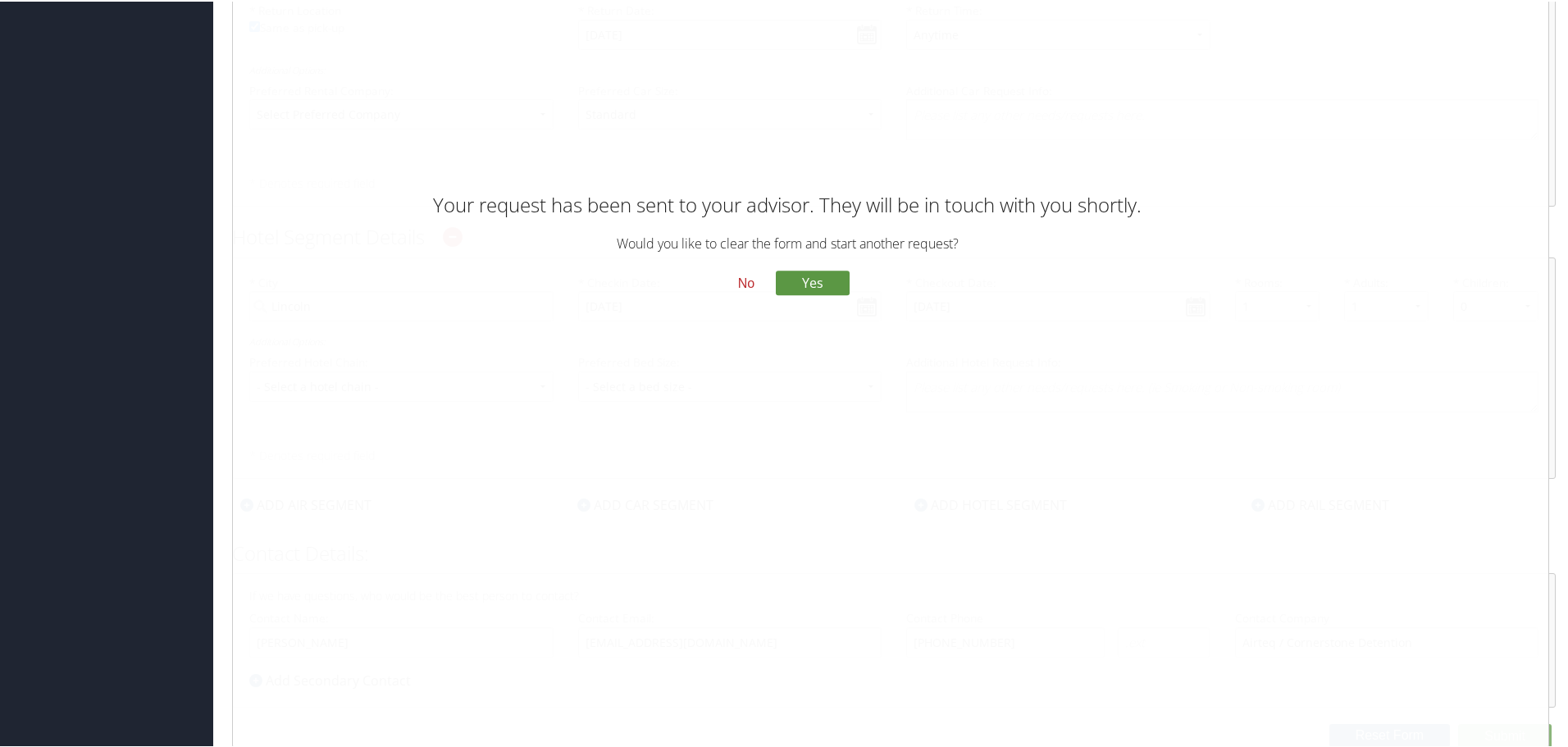
click at [746, 281] on button "No" at bounding box center [746, 282] width 43 height 28
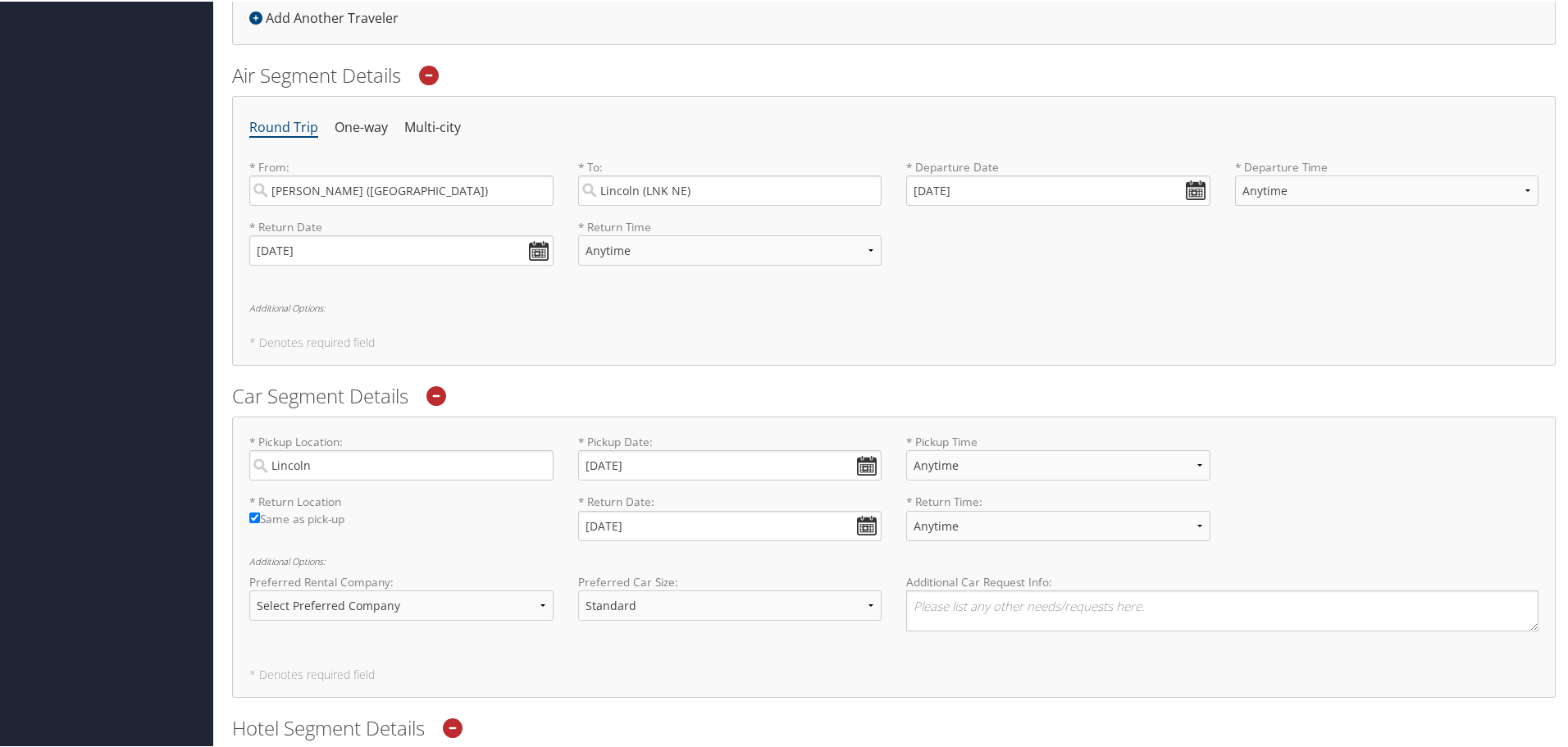
scroll to position [500, 0]
click at [372, 450] on input "Lincoln" at bounding box center [402, 464] width 304 height 31
click at [348, 460] on input "Lincoln" at bounding box center [402, 464] width 304 height 31
click at [344, 505] on div "Lincoln (LNK NE)" at bounding box center [403, 499] width 282 height 21
click at [344, 479] on input "Lincol" at bounding box center [402, 464] width 304 height 31
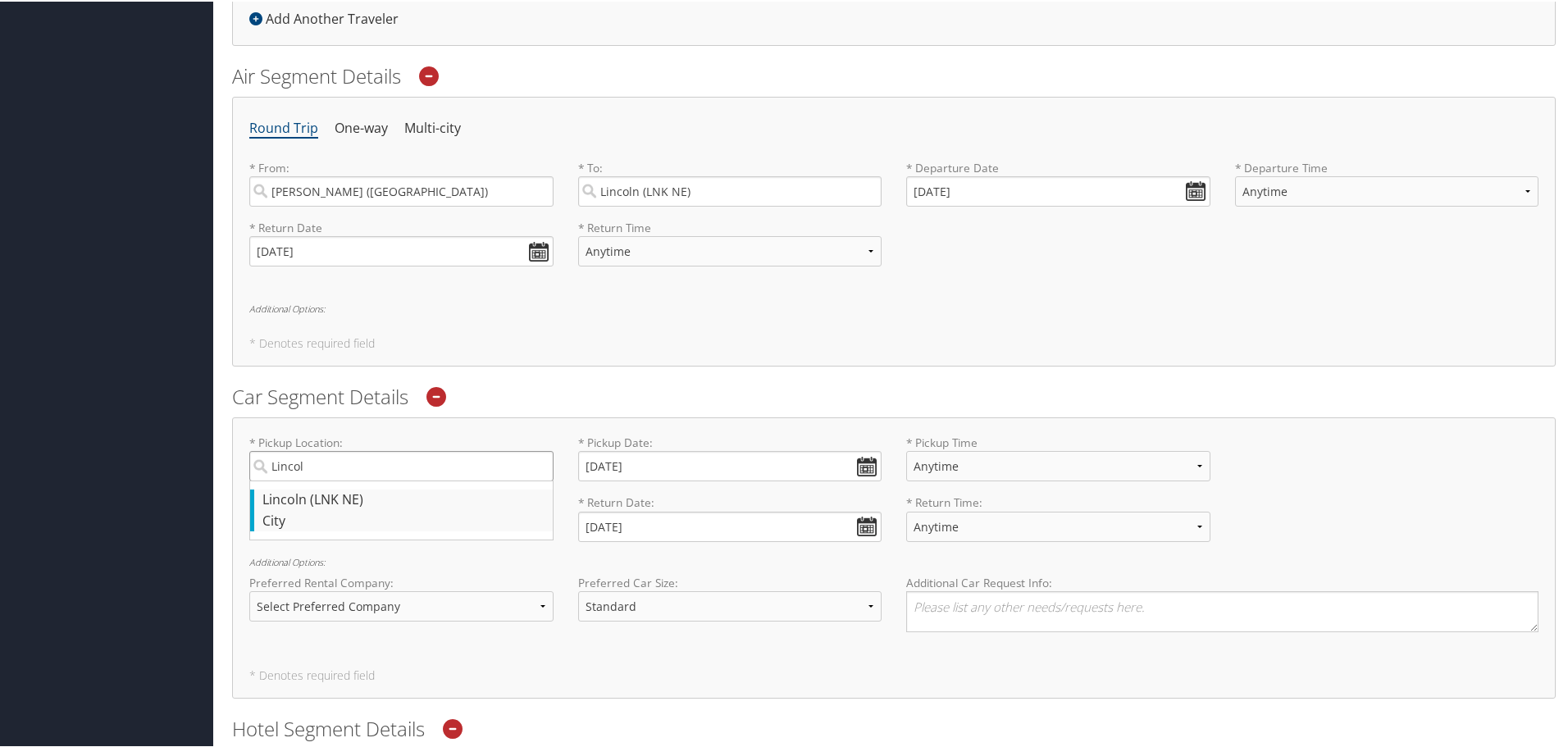
type input "Lincoln"
click at [592, 379] on div "Confirm Removal Cancel Confirm Air Segment Details Round Trip One-way Multi-cit…" at bounding box center [893, 513] width 1324 height 907
